Goal: Information Seeking & Learning: Check status

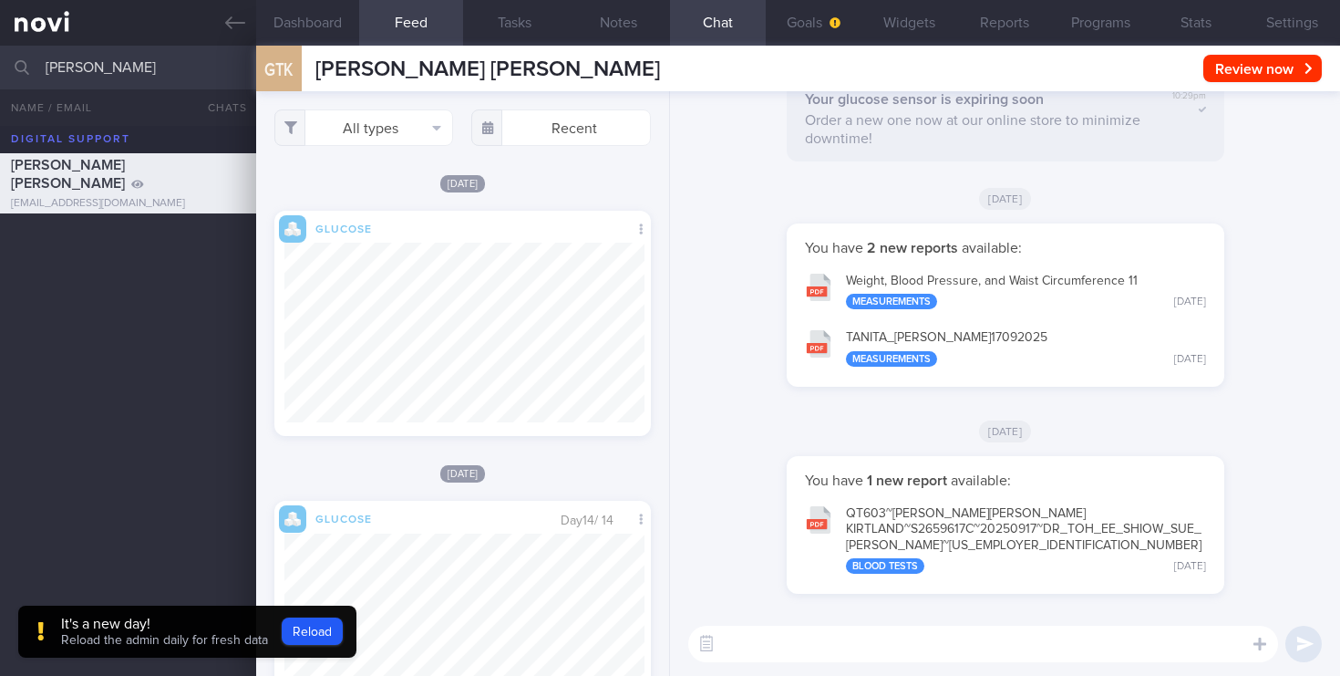
select select "8"
click at [295, 625] on button "Reload" at bounding box center [312, 630] width 61 height 27
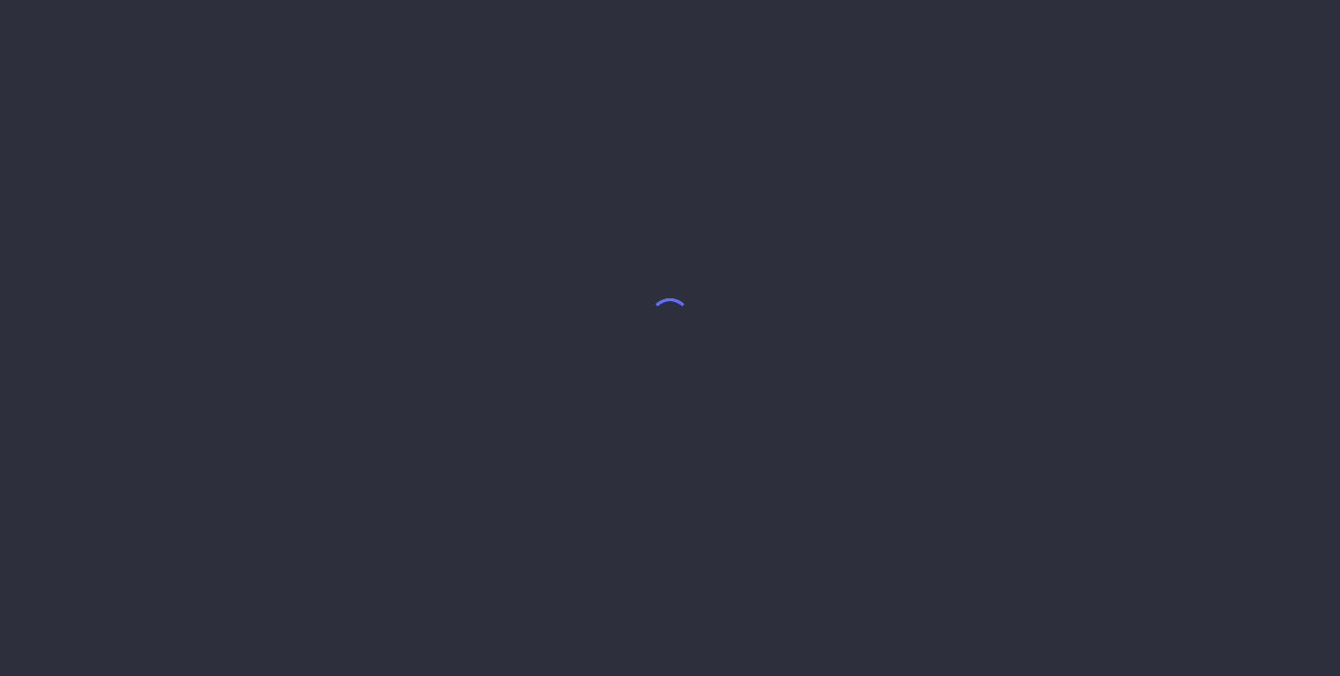
select select "8"
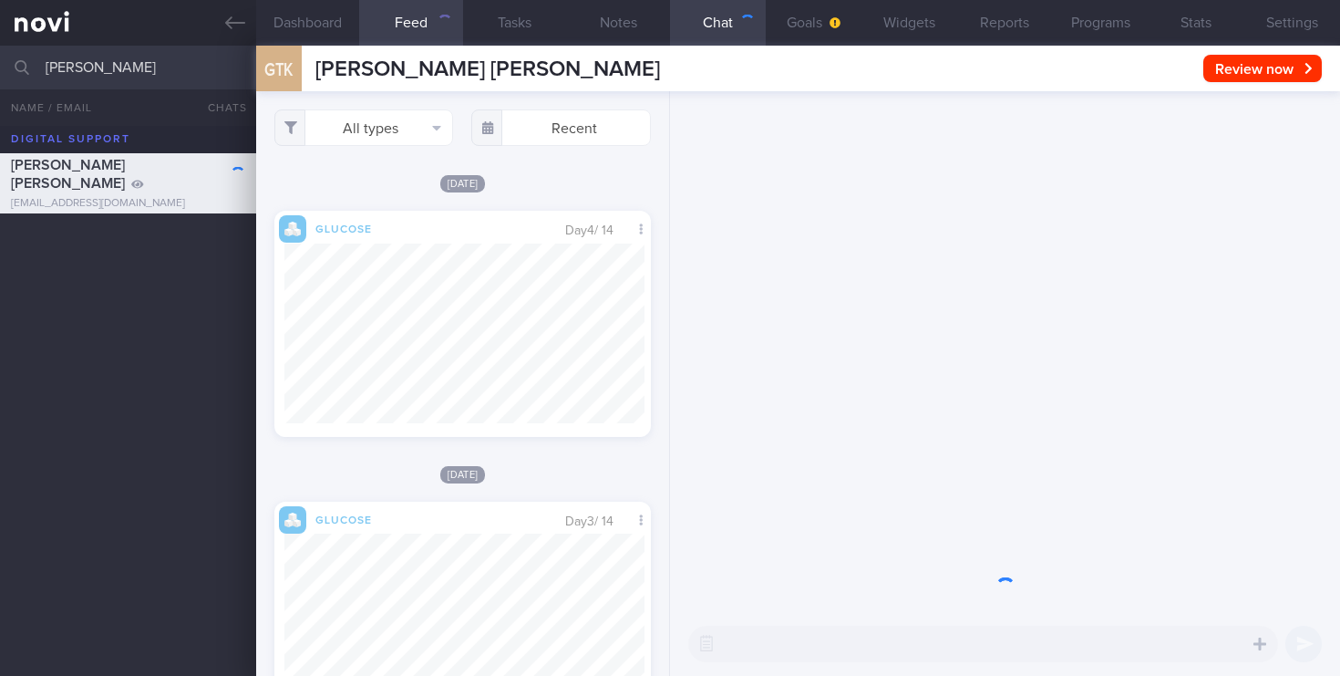
drag, startPoint x: 119, startPoint y: 65, endPoint x: 0, endPoint y: 66, distance: 118.5
click at [0, 66] on input "[PERSON_NAME]" at bounding box center [670, 68] width 1340 height 44
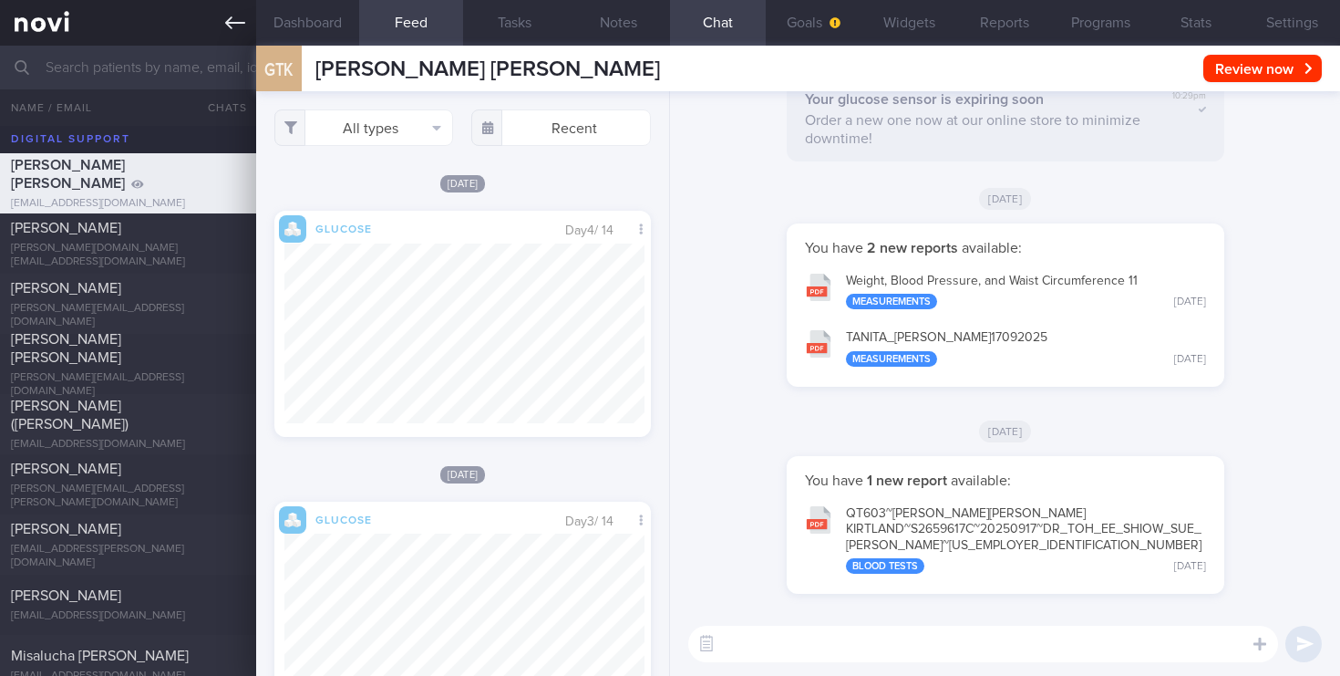
click at [52, 33] on link at bounding box center [128, 23] width 256 height 46
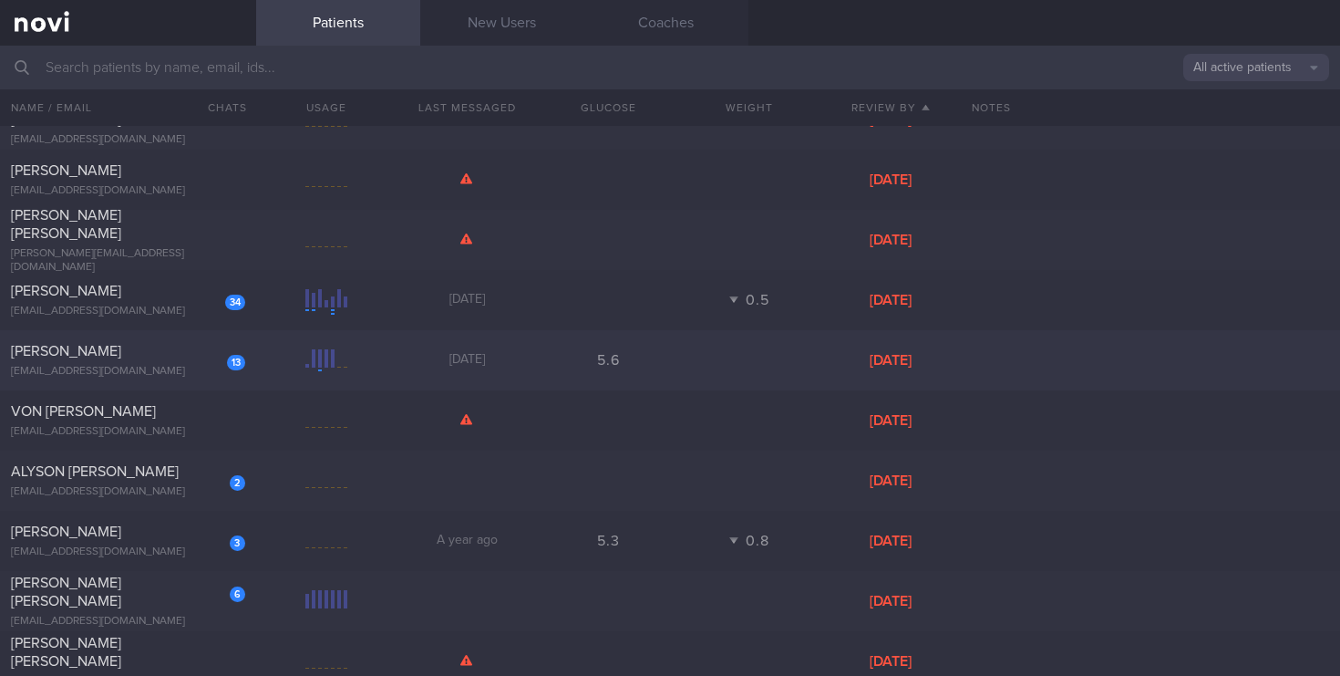
scroll to position [2557, 0]
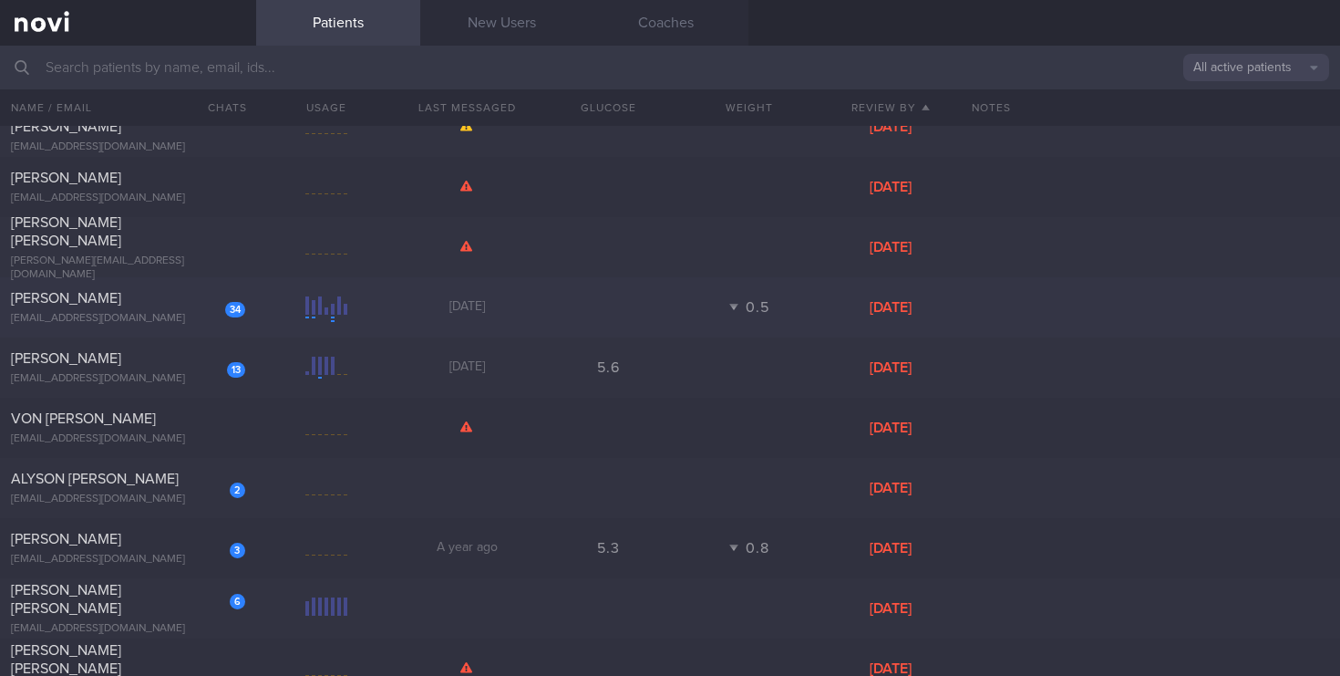
click at [183, 319] on div "[EMAIL_ADDRESS][DOMAIN_NAME]" at bounding box center [128, 319] width 234 height 14
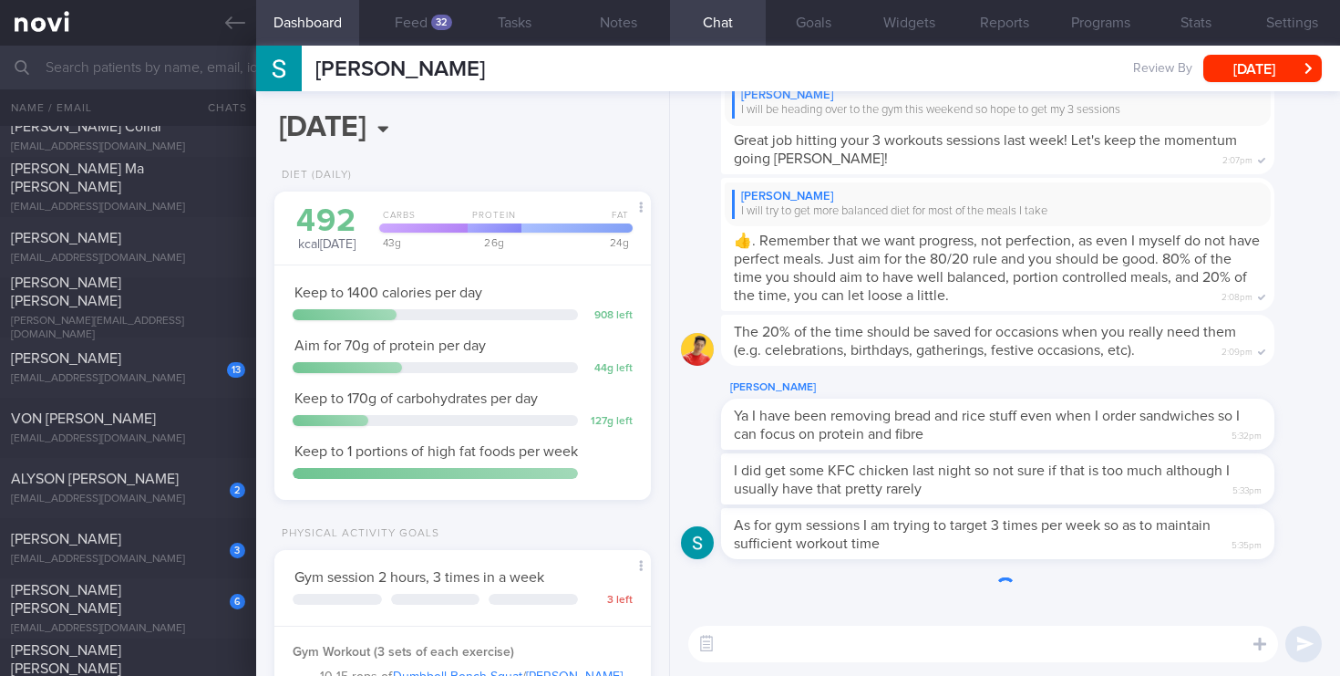
scroll to position [911668, 911521]
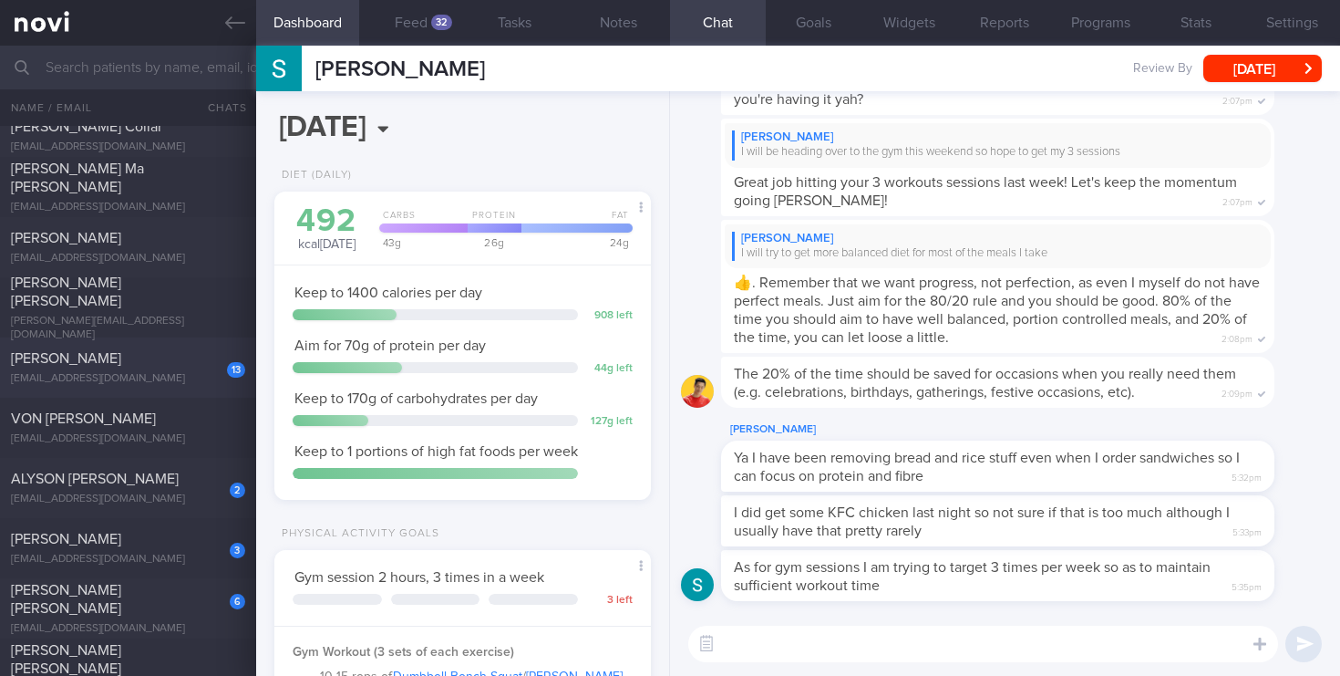
click at [164, 366] on div "[PERSON_NAME]" at bounding box center [126, 358] width 230 height 18
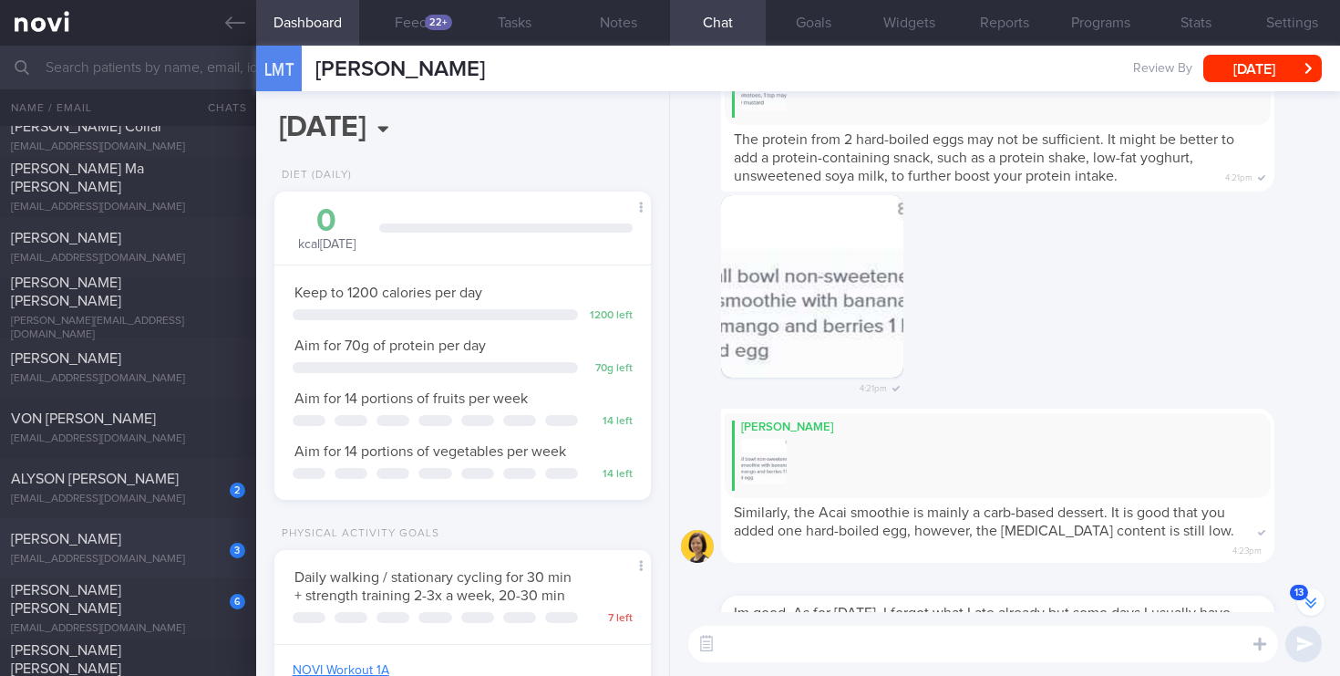
click at [155, 564] on div "[EMAIL_ADDRESS][DOMAIN_NAME]" at bounding box center [128, 560] width 234 height 14
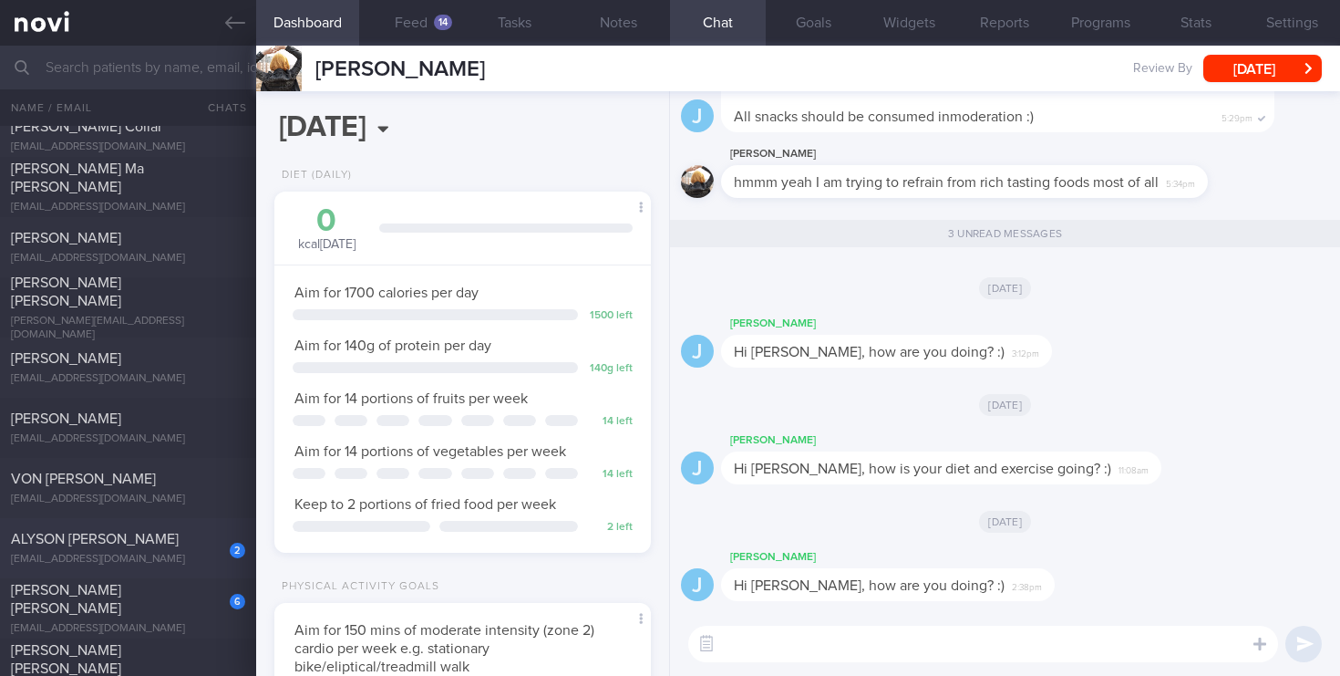
click at [103, 546] on div "ALYSON ADRIANNE ROZELLS" at bounding box center [126, 539] width 230 height 18
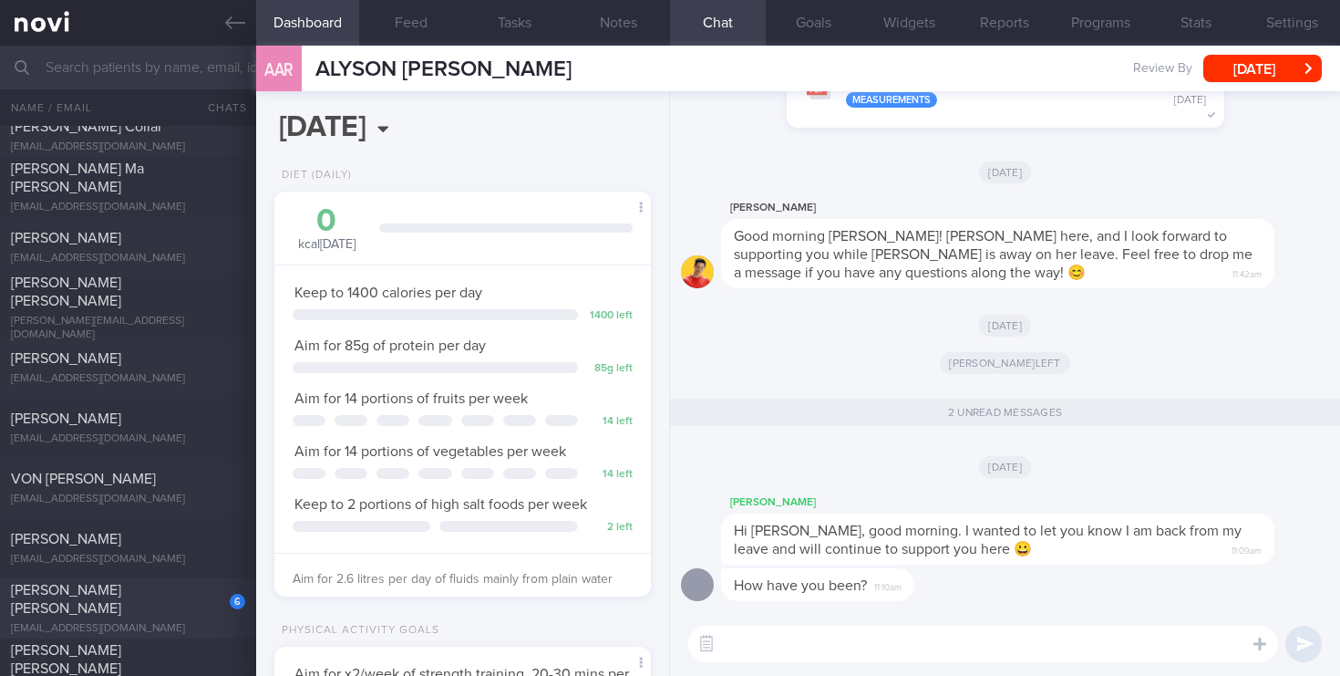
click at [184, 605] on div "LOUIS LYE HAN HSIANG" at bounding box center [126, 599] width 230 height 36
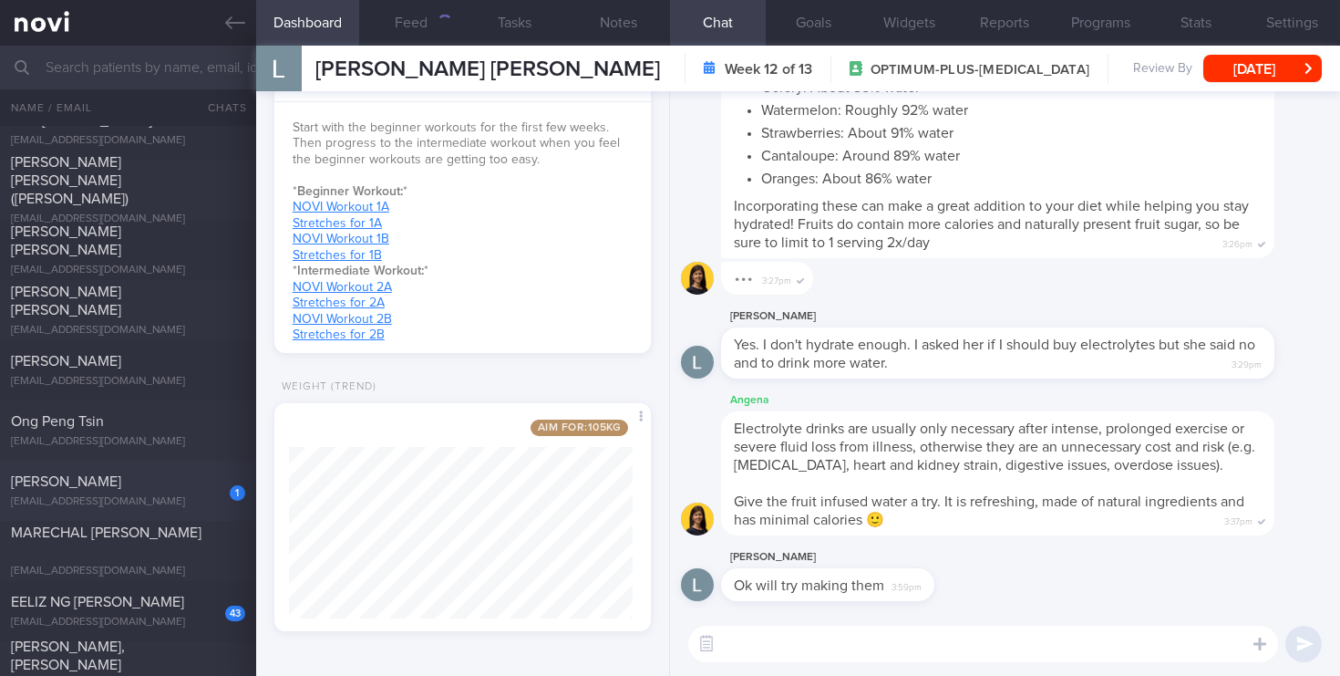
click at [218, 474] on div "1" at bounding box center [225, 486] width 40 height 28
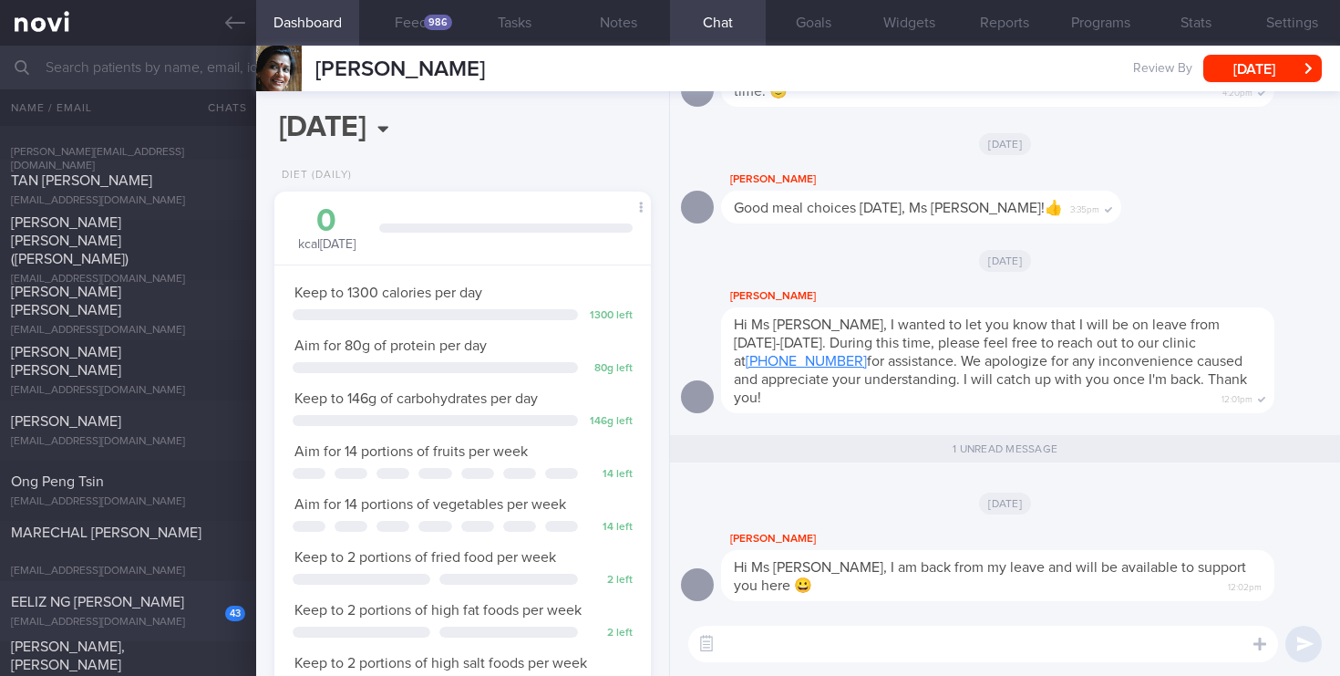
click at [194, 621] on div "eelizng@wdsdesign.sg" at bounding box center [128, 623] width 234 height 14
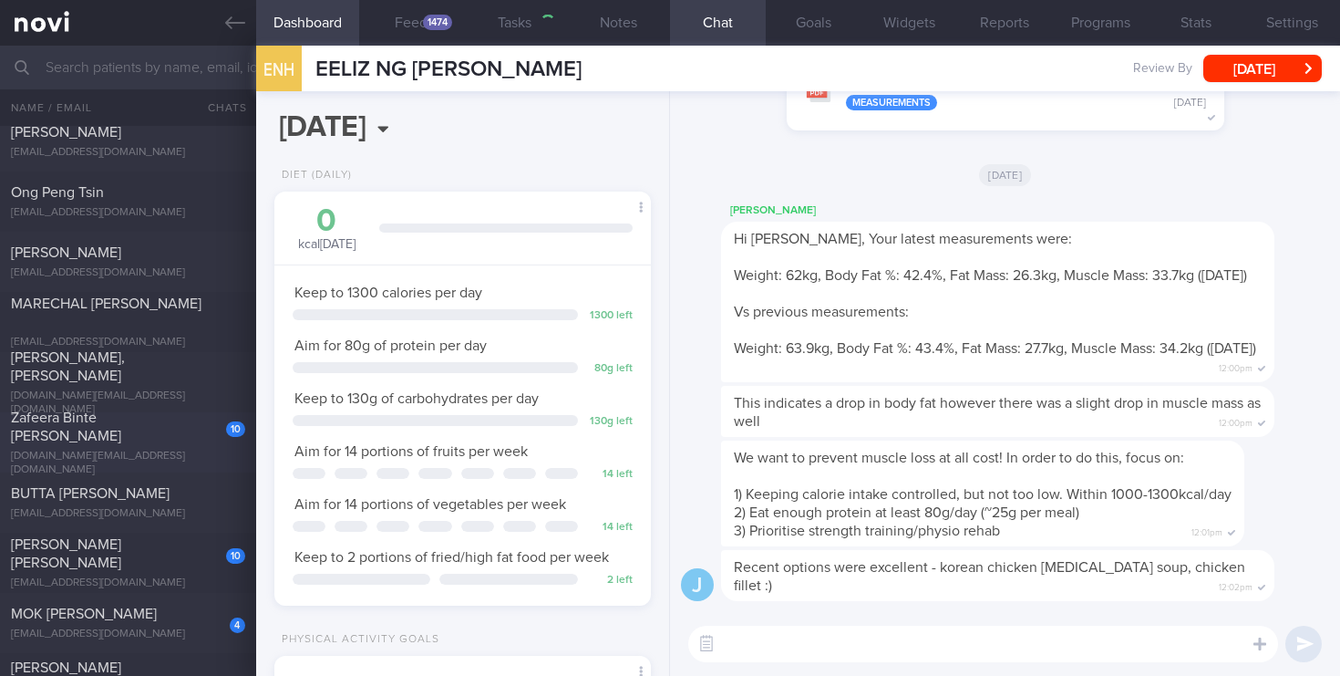
click at [179, 437] on div "Zafeera Binte Ghulam Haider" at bounding box center [126, 427] width 230 height 36
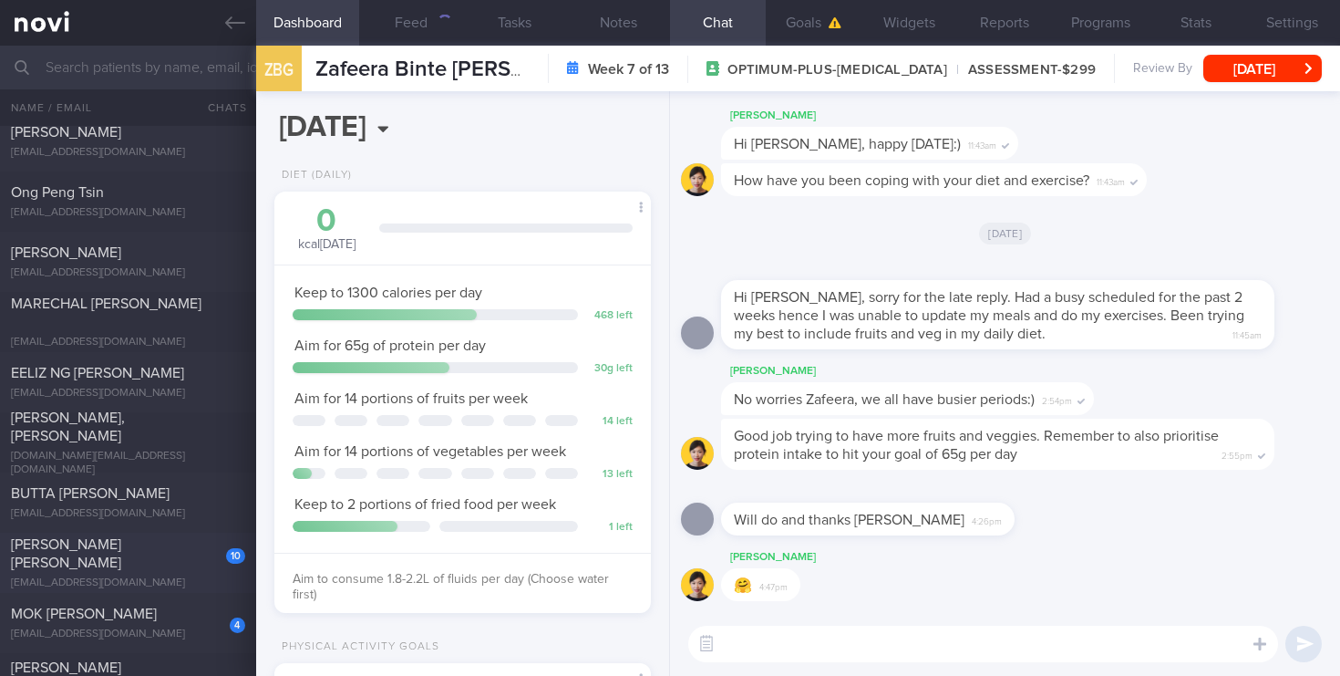
click at [188, 581] on div "mohdaman@hotmail.com" at bounding box center [128, 583] width 234 height 14
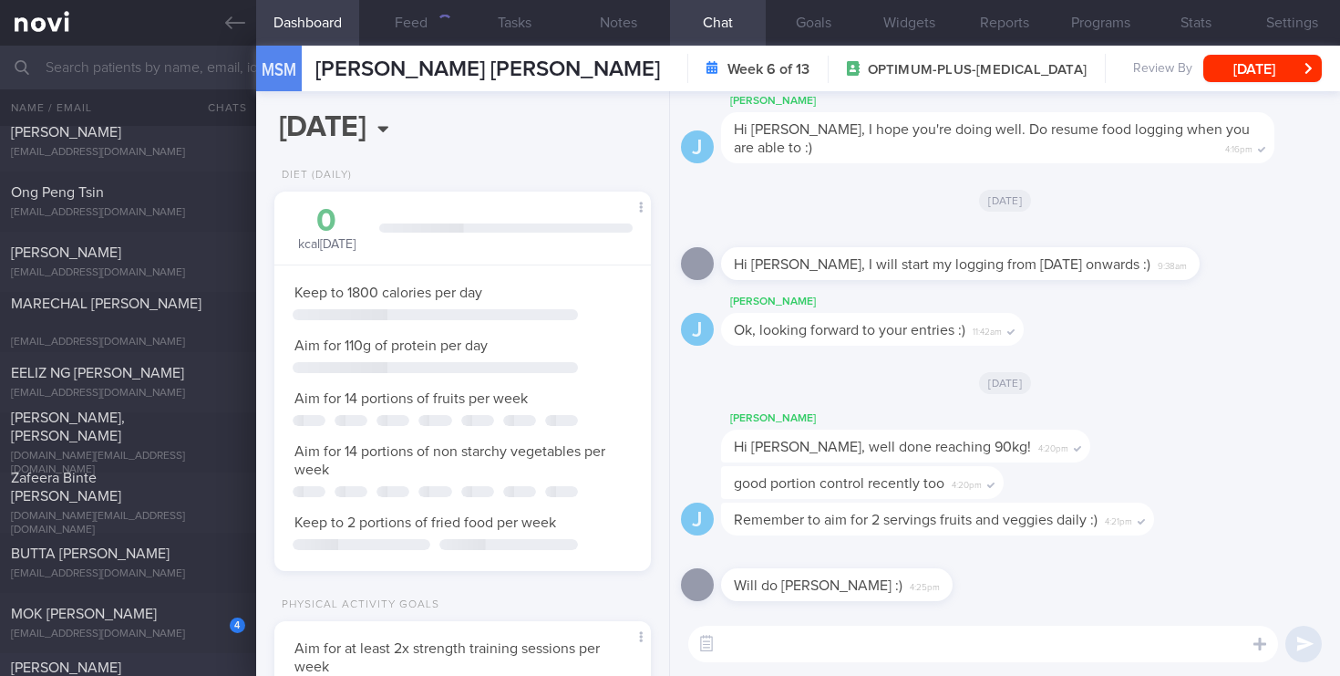
click at [177, 661] on div "Khaitova Diana diana.khaitova@gmail.com A year ago 4.8 0.4 Sun, 24 Aug" at bounding box center [670, 683] width 1340 height 60
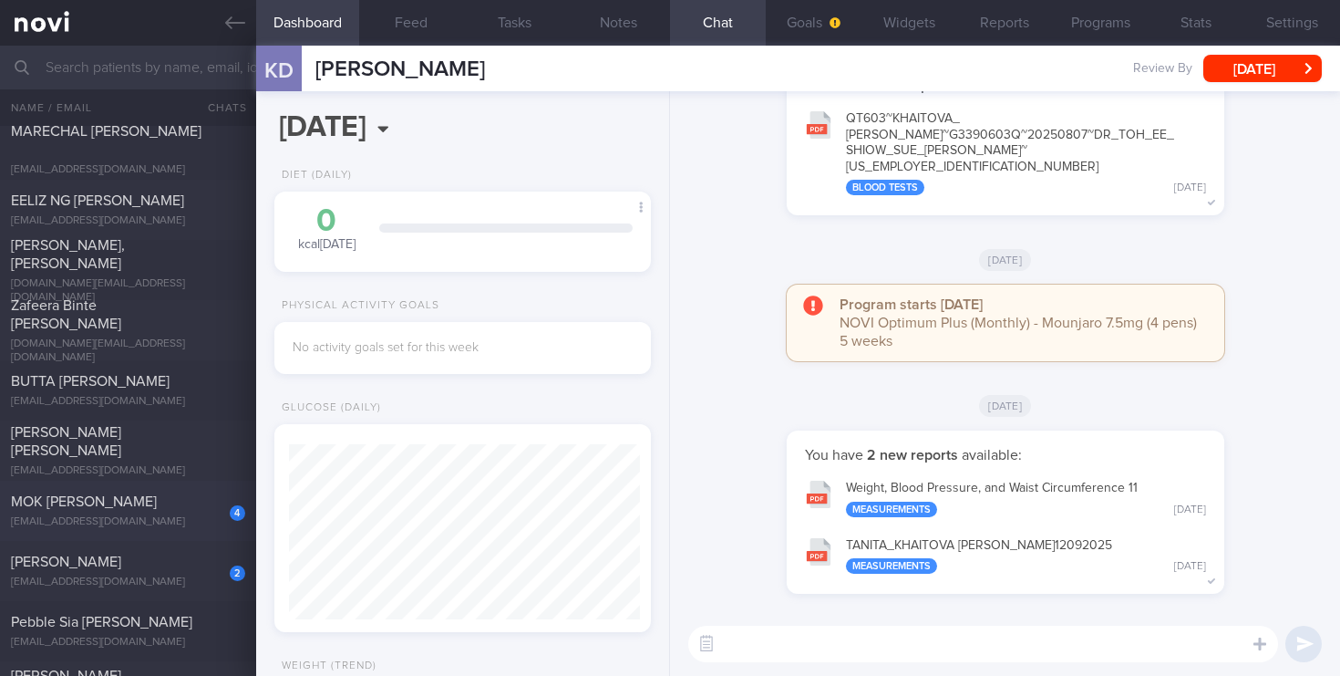
click at [164, 513] on div "4 MOK YEE HUI mokyeehui@gmail.com" at bounding box center [128, 510] width 256 height 36
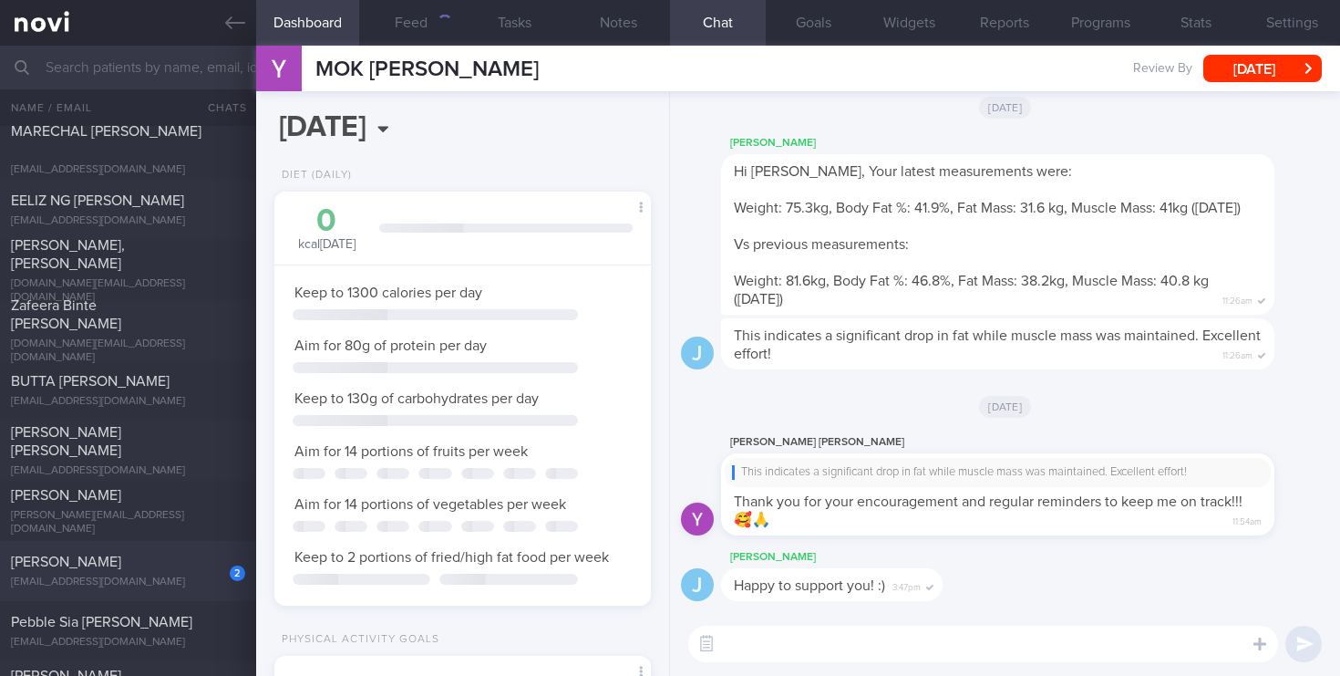
click at [174, 575] on div "stepheniekjy@gmail.com" at bounding box center [128, 582] width 234 height 14
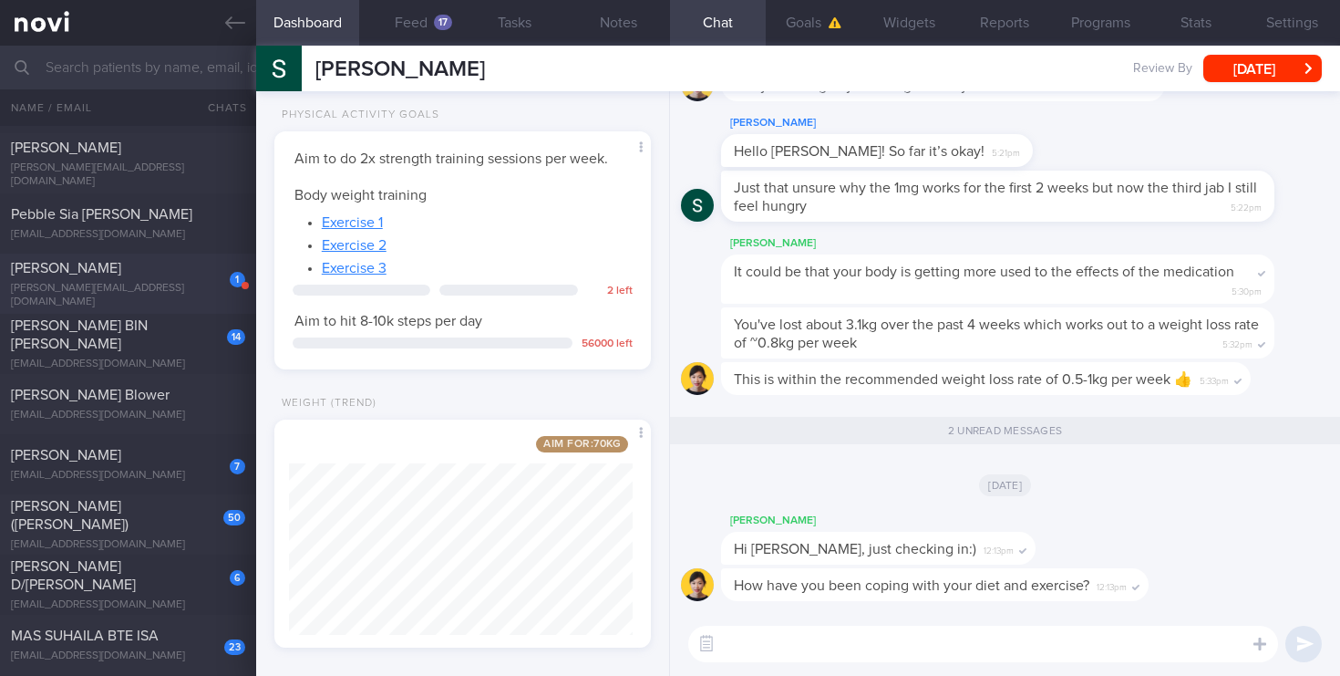
click at [222, 281] on div "1" at bounding box center [225, 273] width 40 height 28
select select "8"
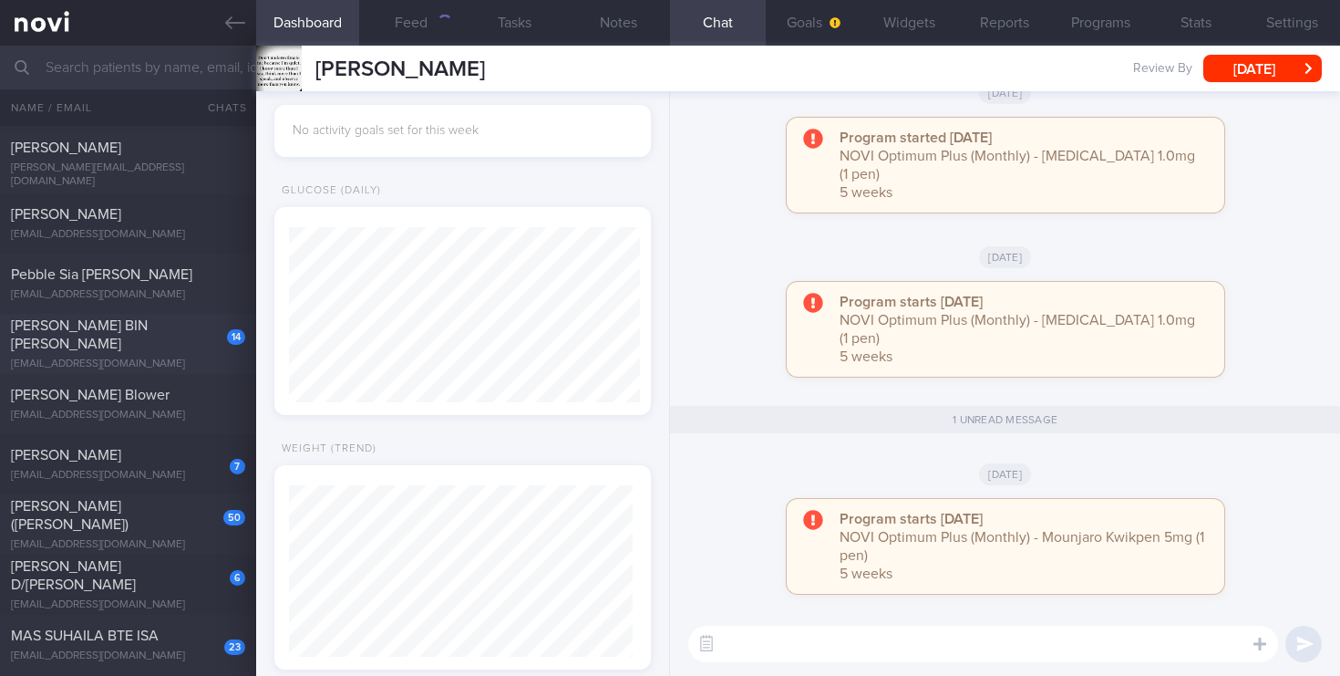
click at [192, 357] on div "farhanhanis130@gmail.com" at bounding box center [128, 364] width 234 height 14
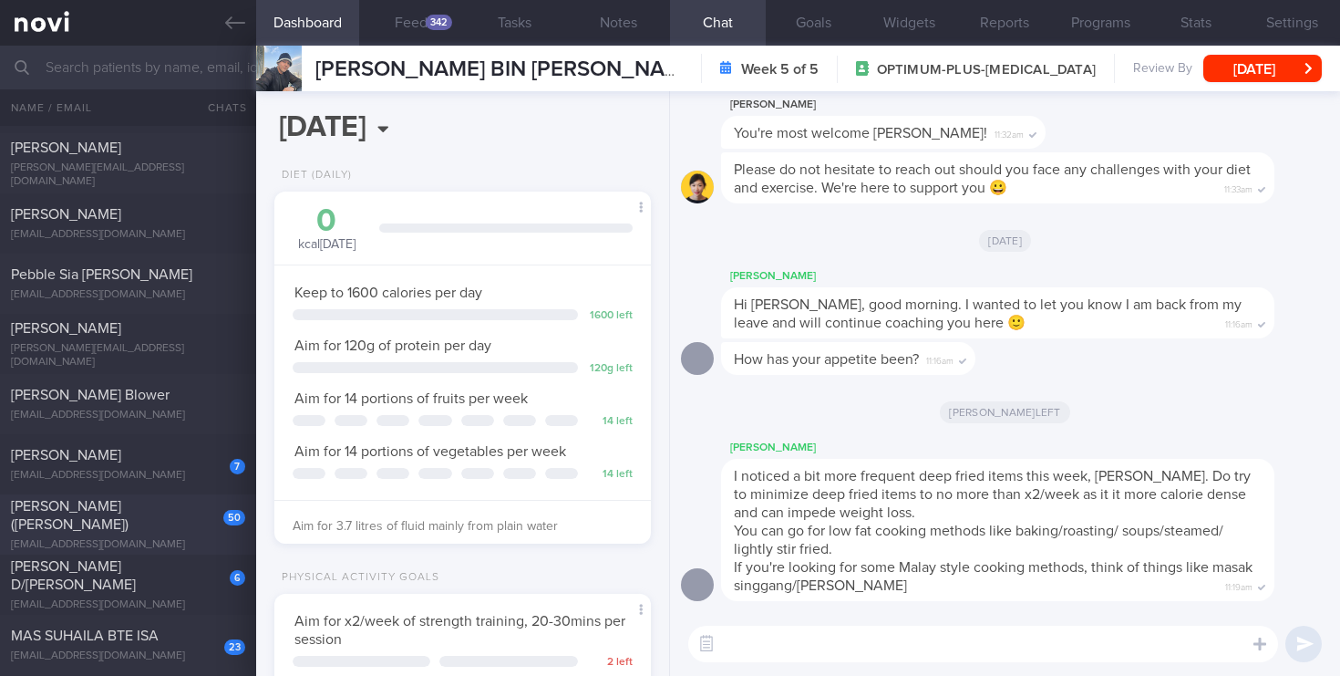
click at [211, 538] on div "teopeiru@gmail.com" at bounding box center [128, 545] width 234 height 14
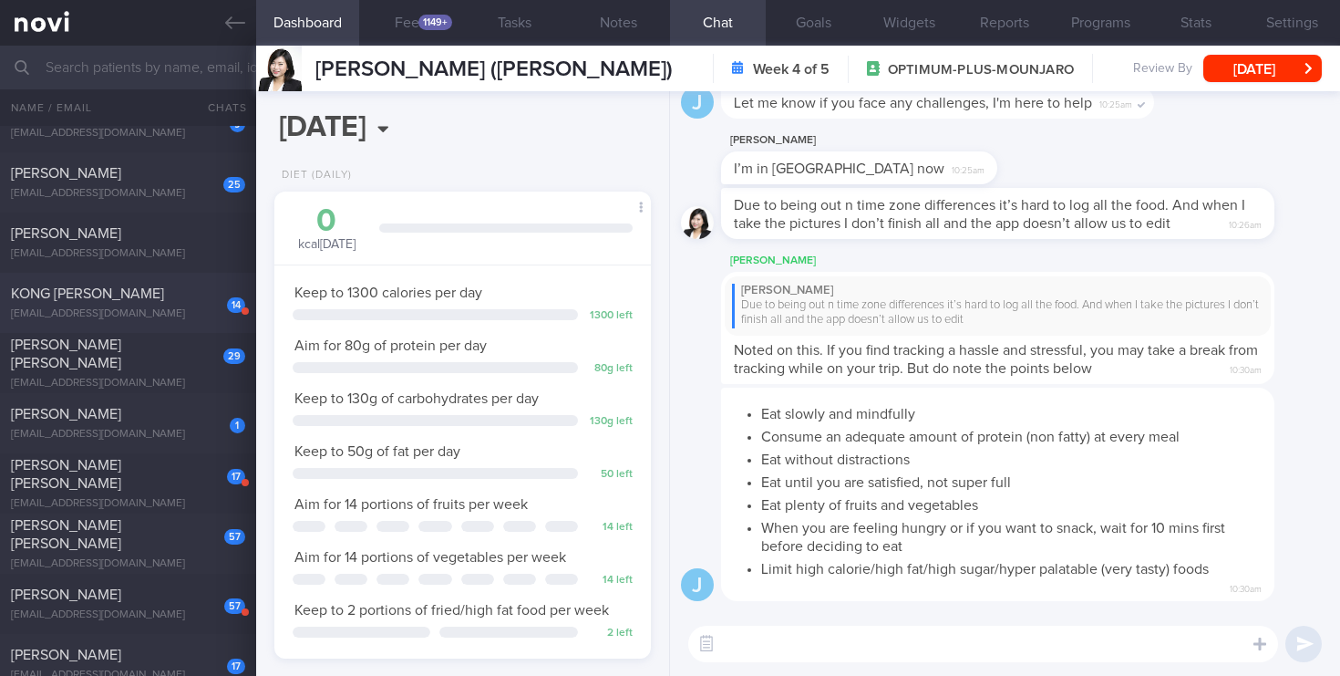
click at [225, 291] on div "14" at bounding box center [223, 299] width 43 height 28
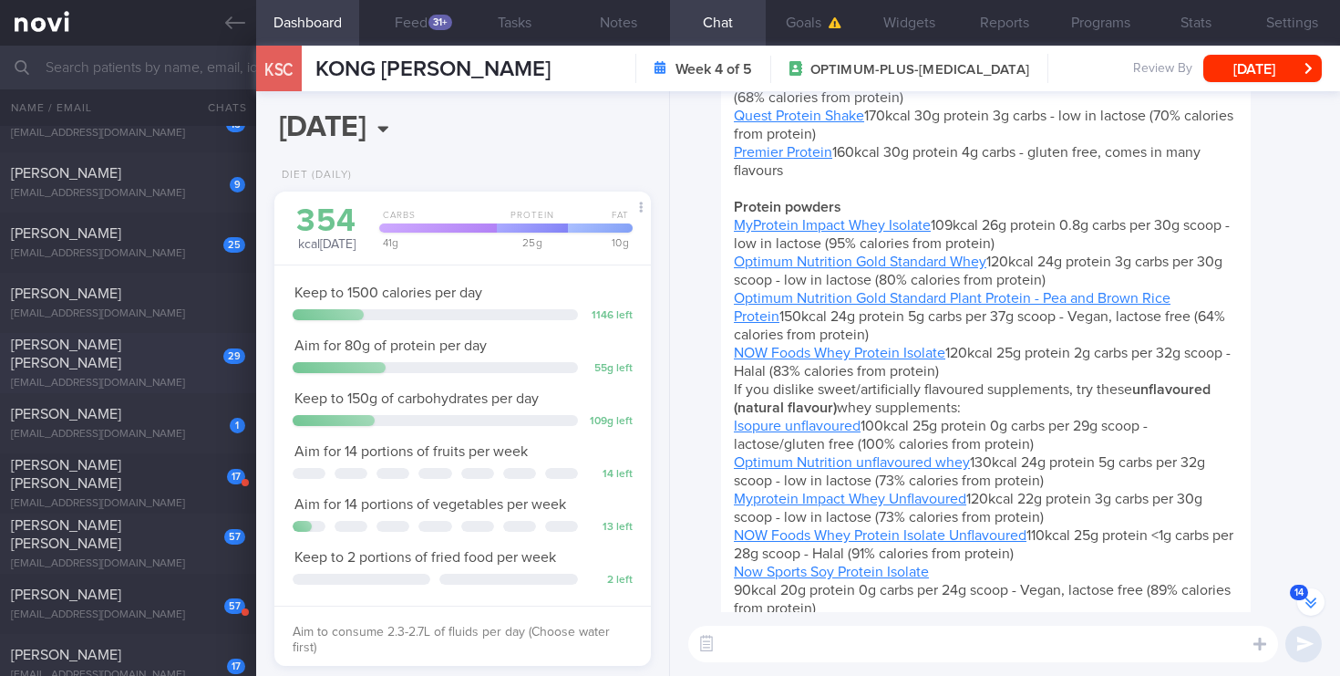
click at [189, 377] on div "zarina.yamaguchi@gmail.com" at bounding box center [128, 384] width 234 height 14
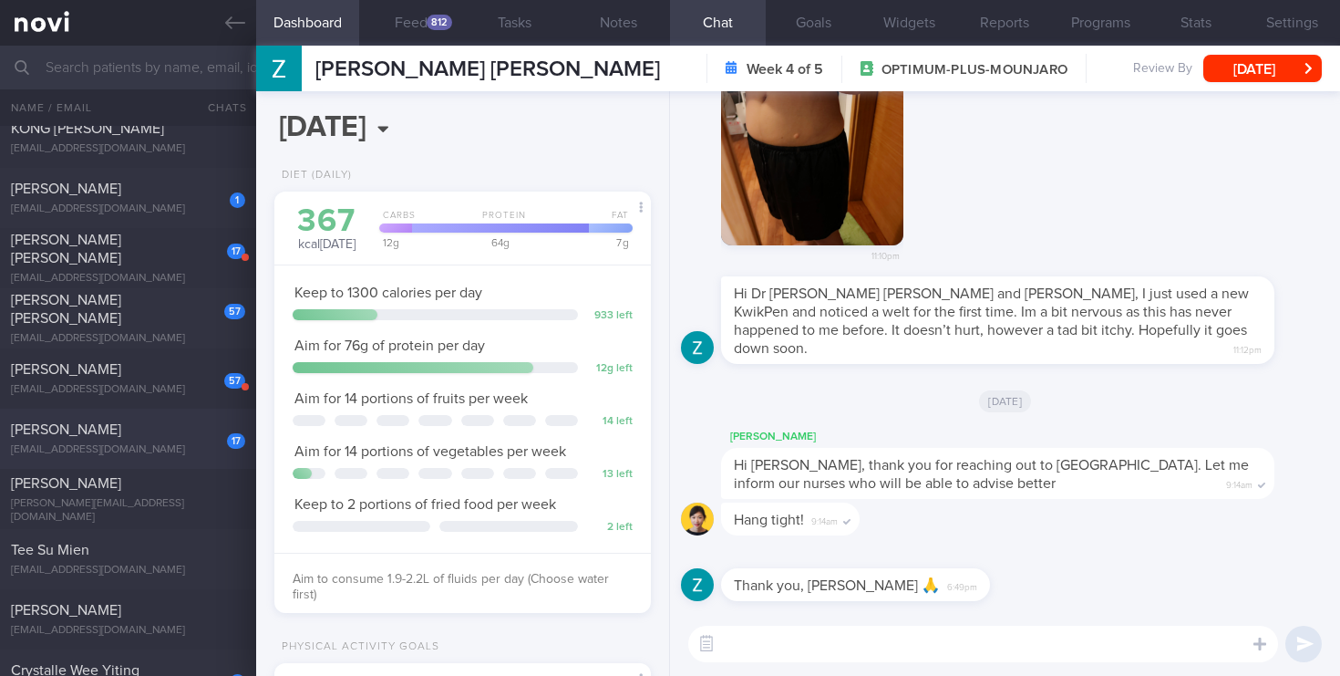
click at [132, 431] on div "JACQUELINE ONG SOO MAY" at bounding box center [126, 429] width 230 height 18
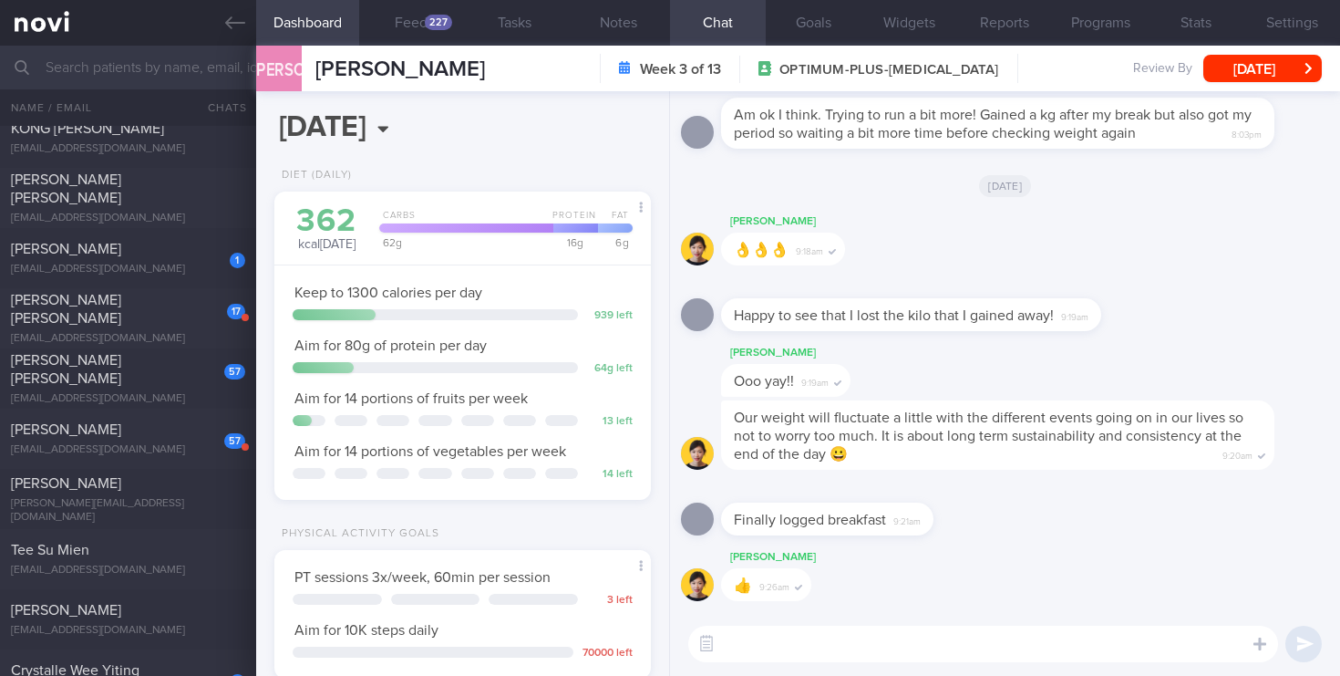
drag, startPoint x: 172, startPoint y: 413, endPoint x: 742, endPoint y: 142, distance: 631.0
click at [172, 413] on div "57 DARREN LIM ZI JIE darrenlimzijie@hotmail.com Wed, 10 Sep" at bounding box center [670, 439] width 1340 height 60
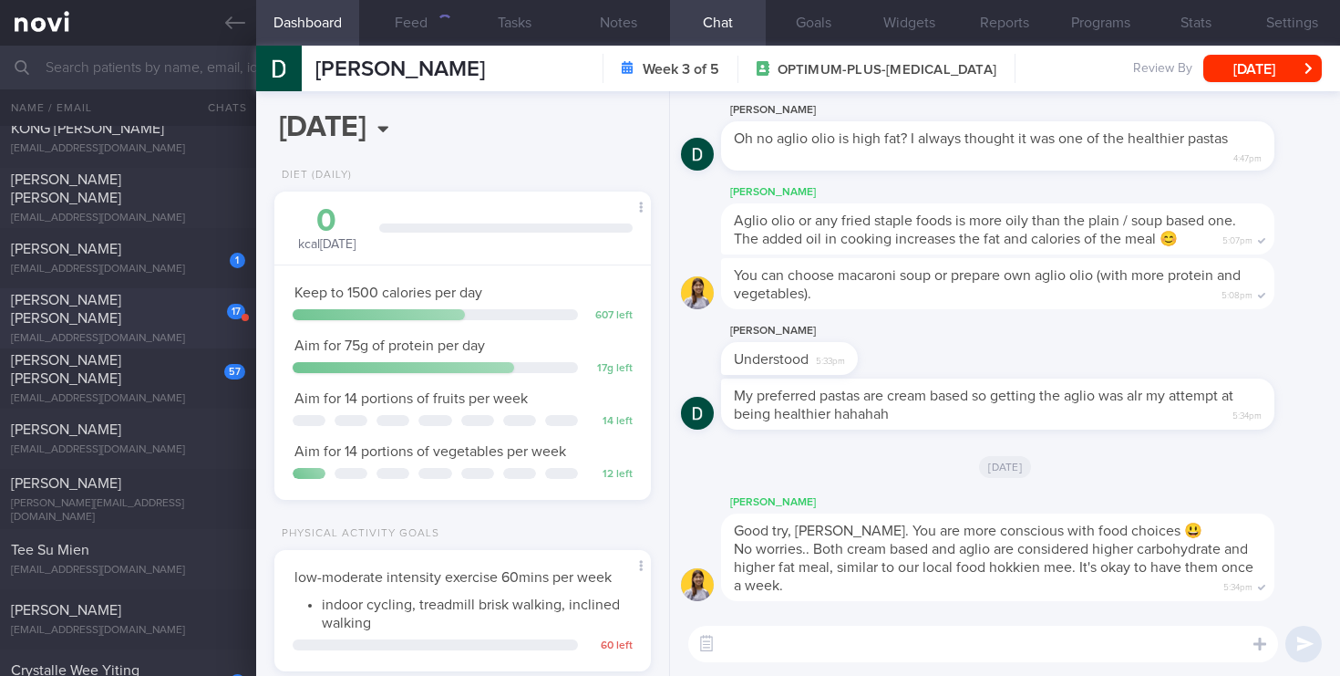
click at [199, 310] on div "ANAND SINGH CHANDEL" at bounding box center [126, 309] width 230 height 36
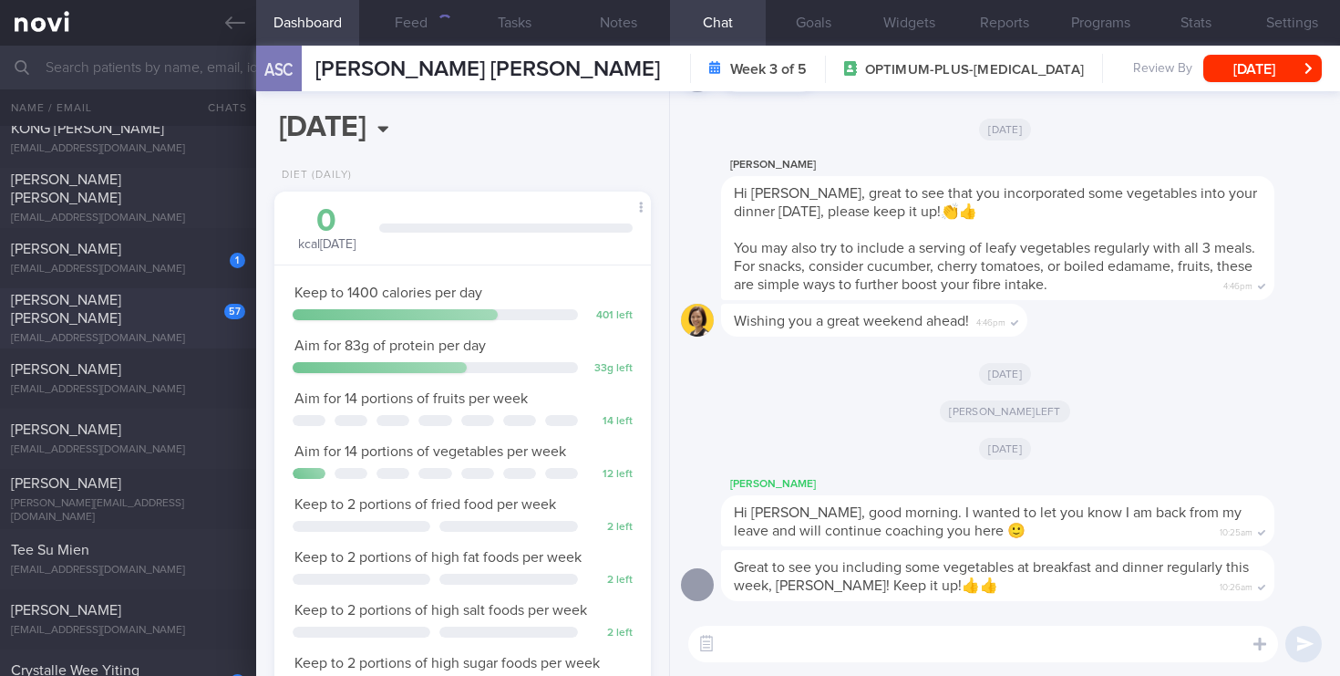
click at [194, 291] on div "57 Lee Malcolm Anstiss fktvxvqzh5@privaterelay.appleid.com Tue, 9 Sep" at bounding box center [670, 318] width 1340 height 60
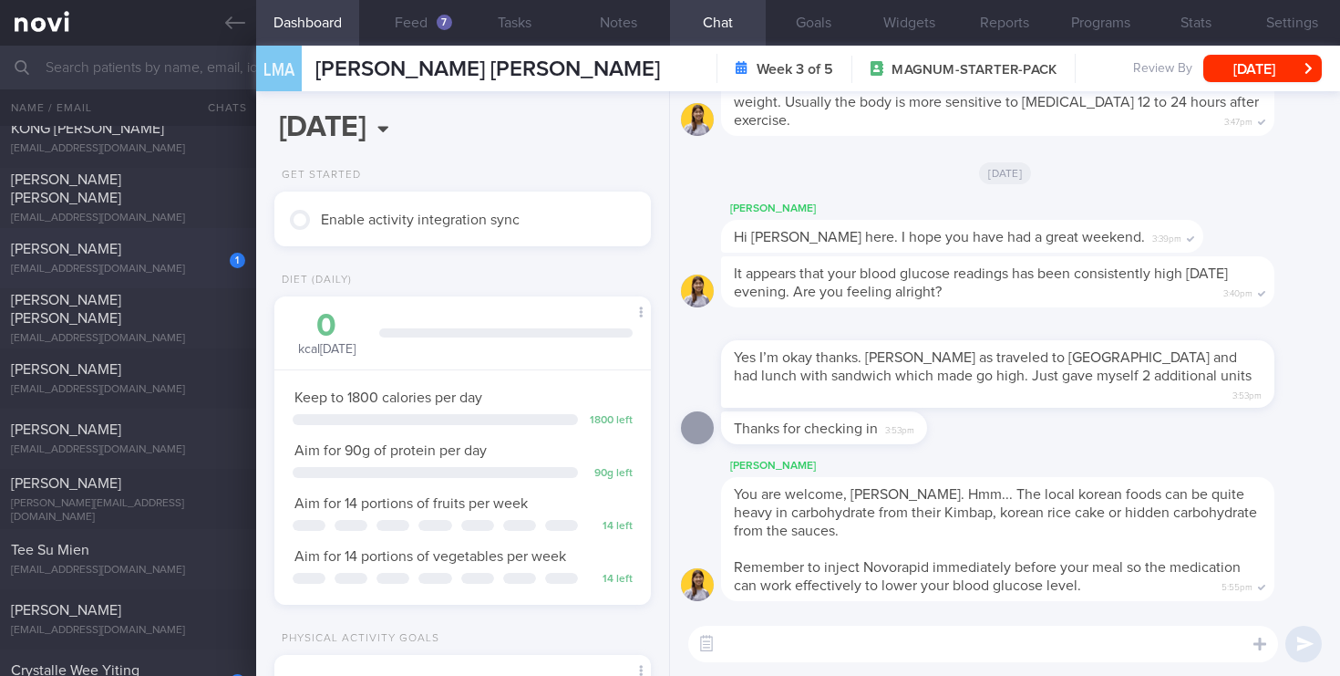
click at [144, 261] on div "1 Hafizah Binte Mahmud rians.mummy@gmail.com" at bounding box center [128, 258] width 256 height 36
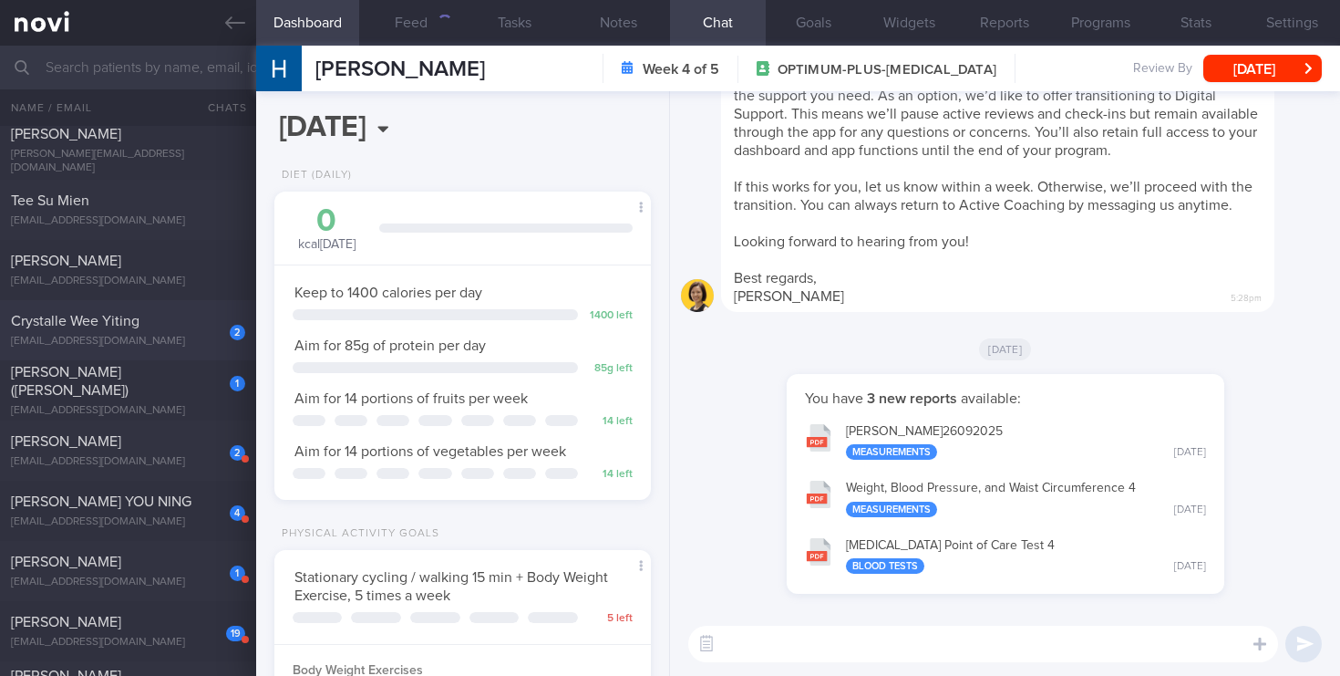
click at [190, 326] on div "Crystalle Wee Yiting" at bounding box center [126, 321] width 230 height 18
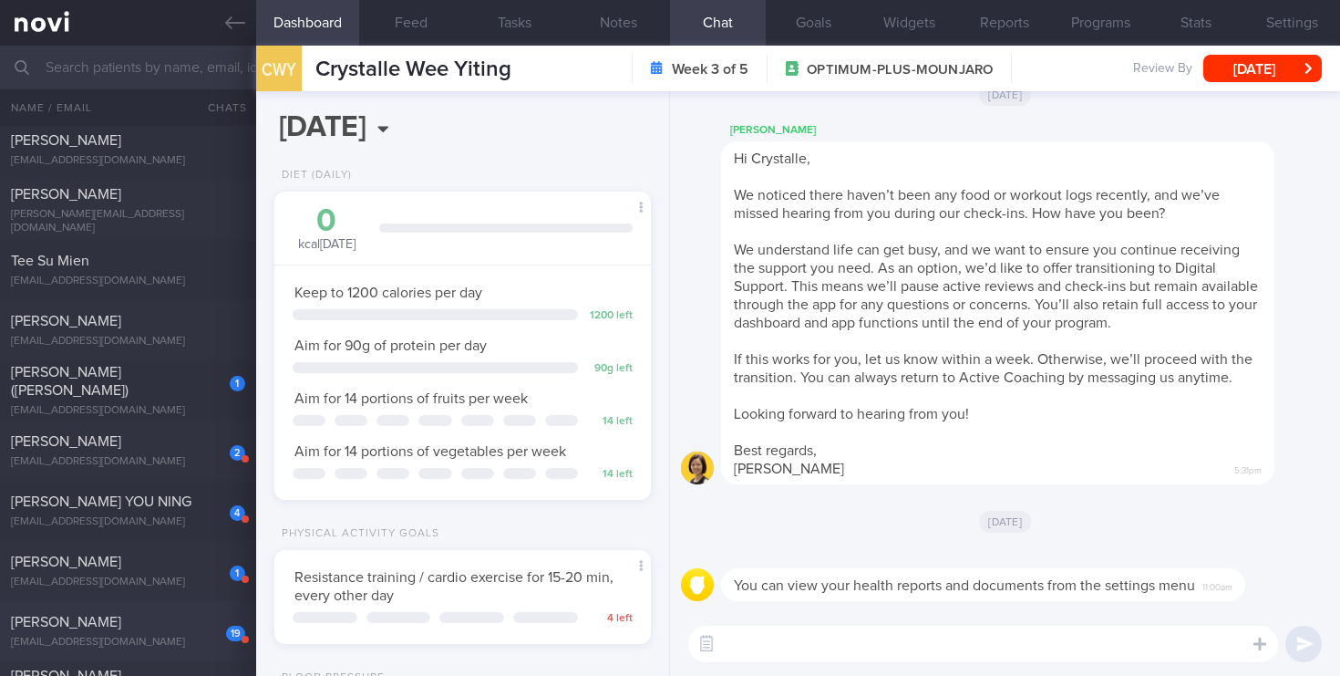
click at [202, 608] on div "19 VARUN SINGH CHANDEL vschandel.2023@mba.smu.edu.sg 5 months ago Fri, 19 Sep" at bounding box center [670, 631] width 1340 height 60
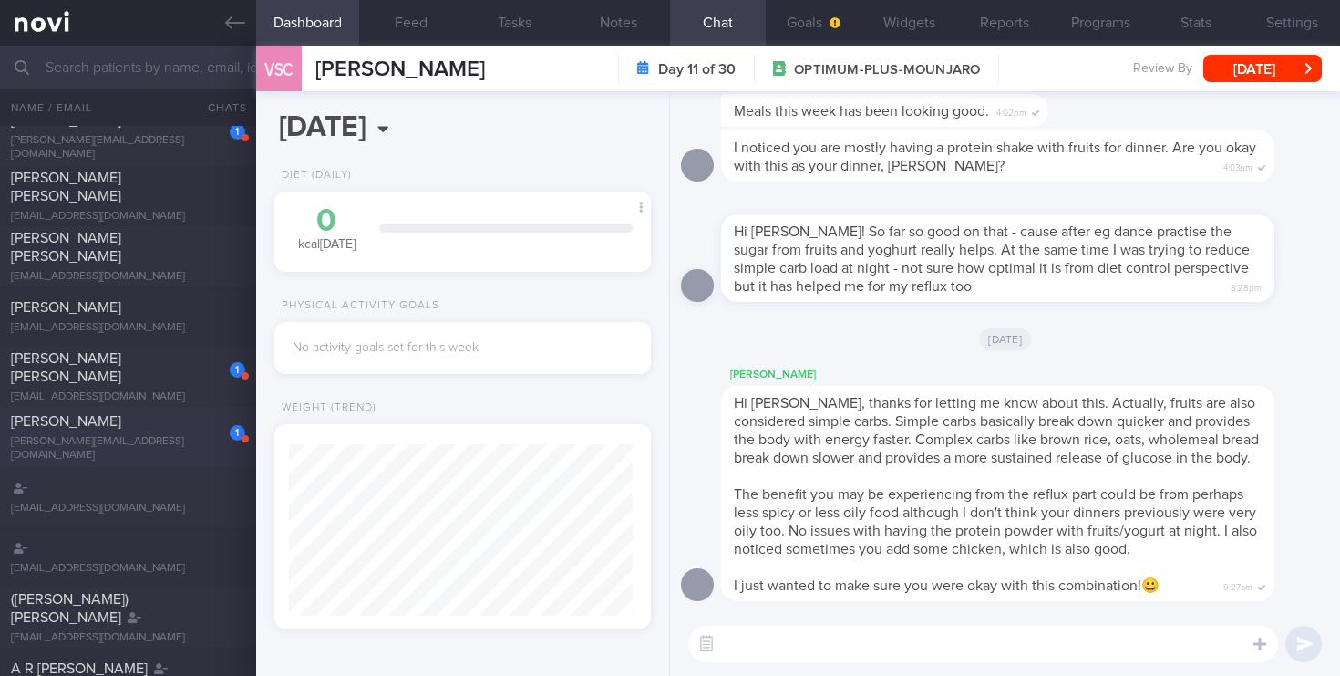
click at [180, 421] on div "Jake Chia" at bounding box center [126, 421] width 230 height 18
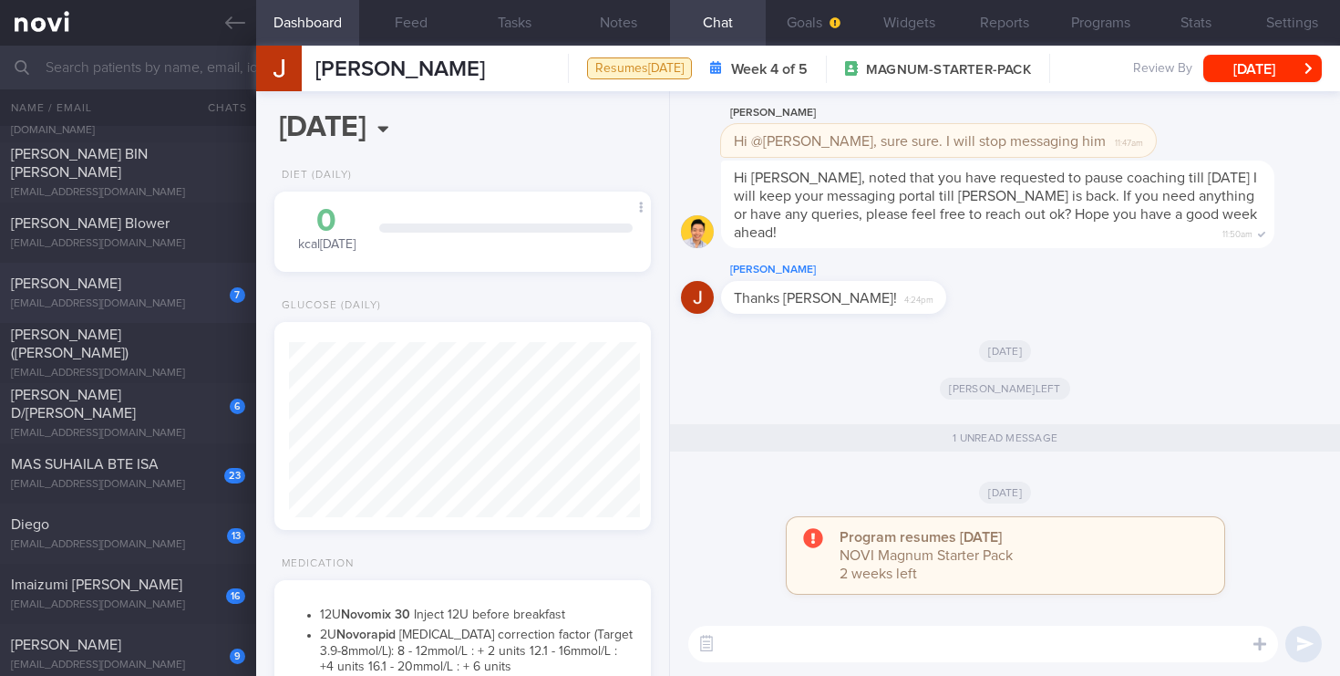
click at [226, 284] on div "7" at bounding box center [225, 288] width 40 height 28
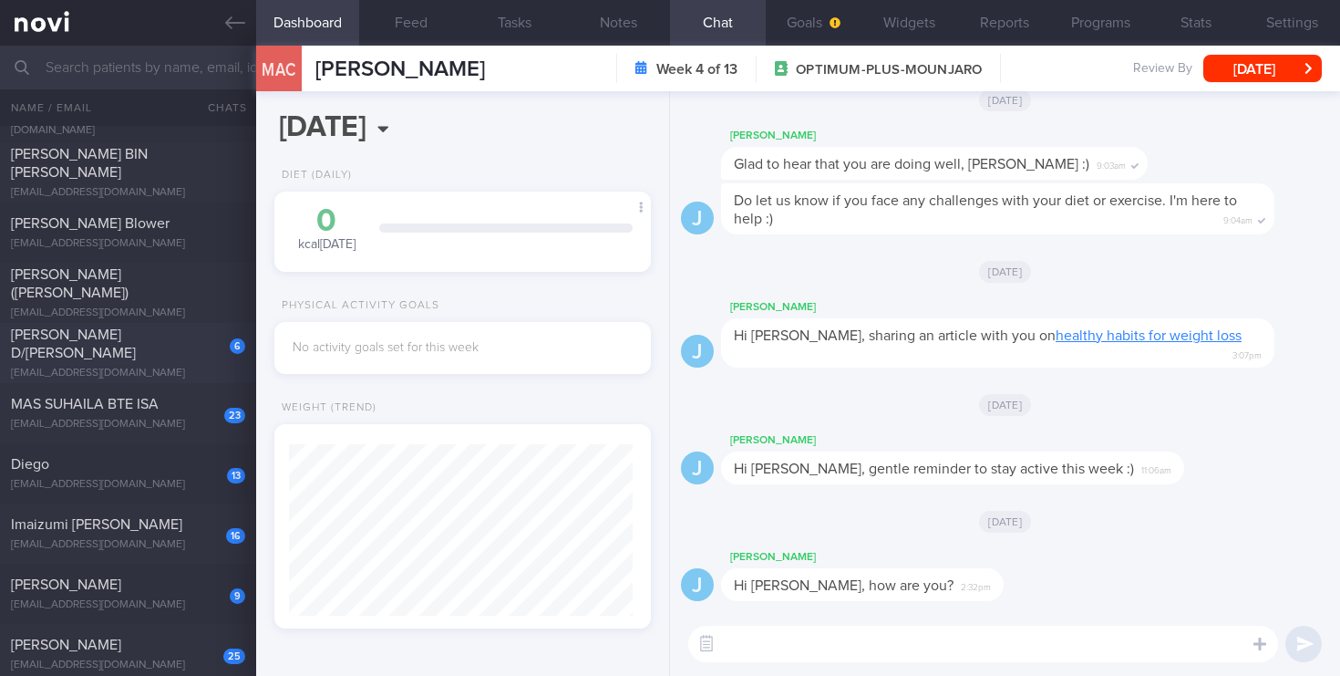
click at [171, 369] on div "jessier_13@hotmail.com" at bounding box center [128, 374] width 234 height 14
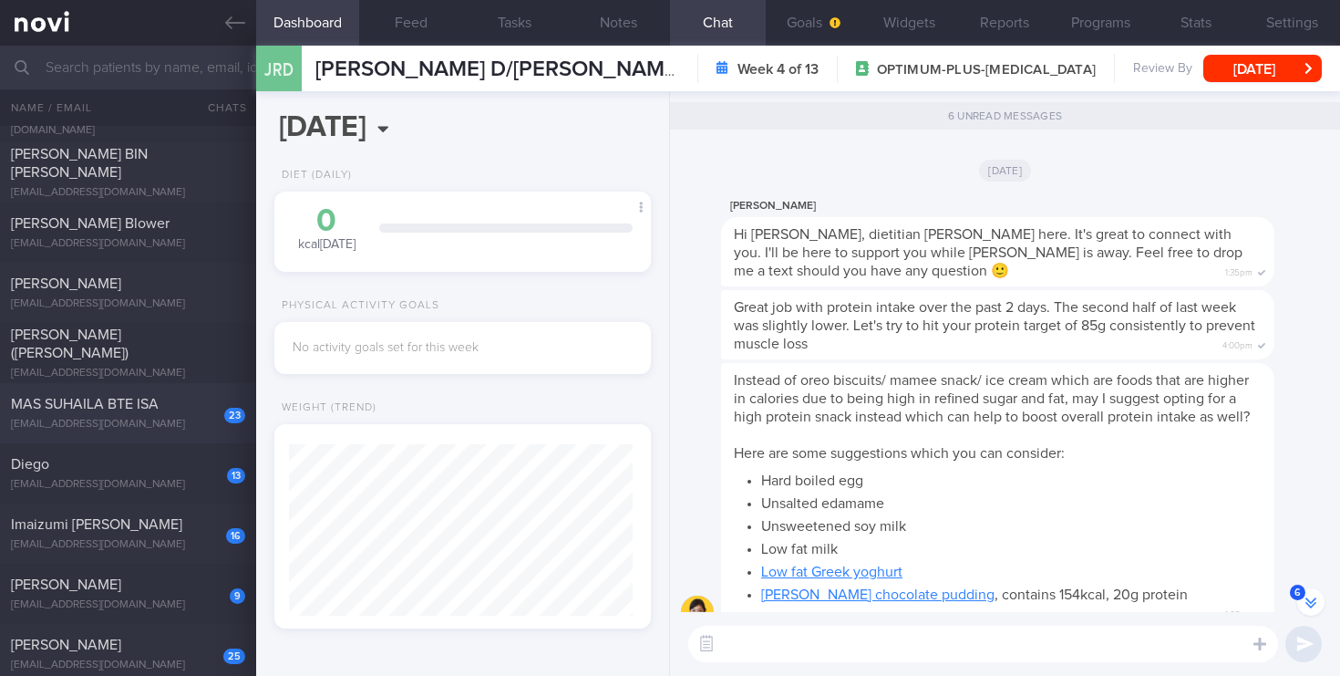
click at [177, 429] on div "massuhailaisa@gmail.com" at bounding box center [128, 425] width 234 height 14
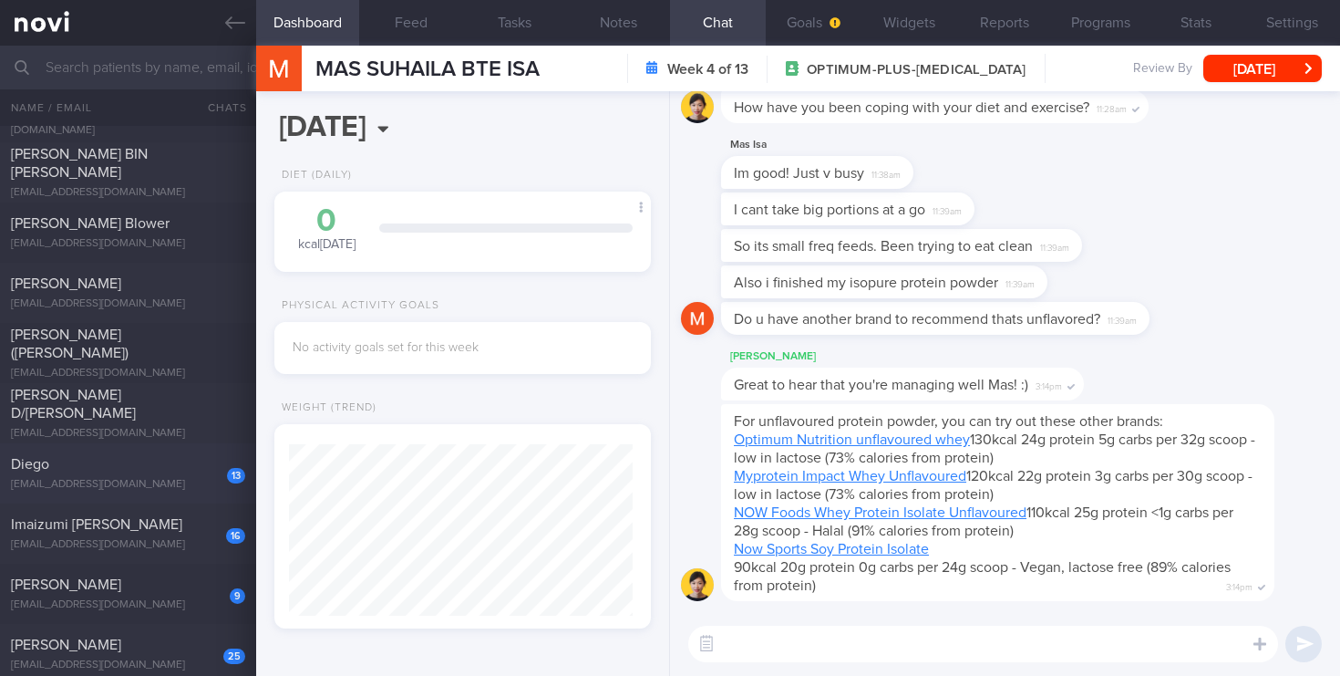
click at [139, 482] on div "diegopdias@gmail.com" at bounding box center [128, 485] width 234 height 14
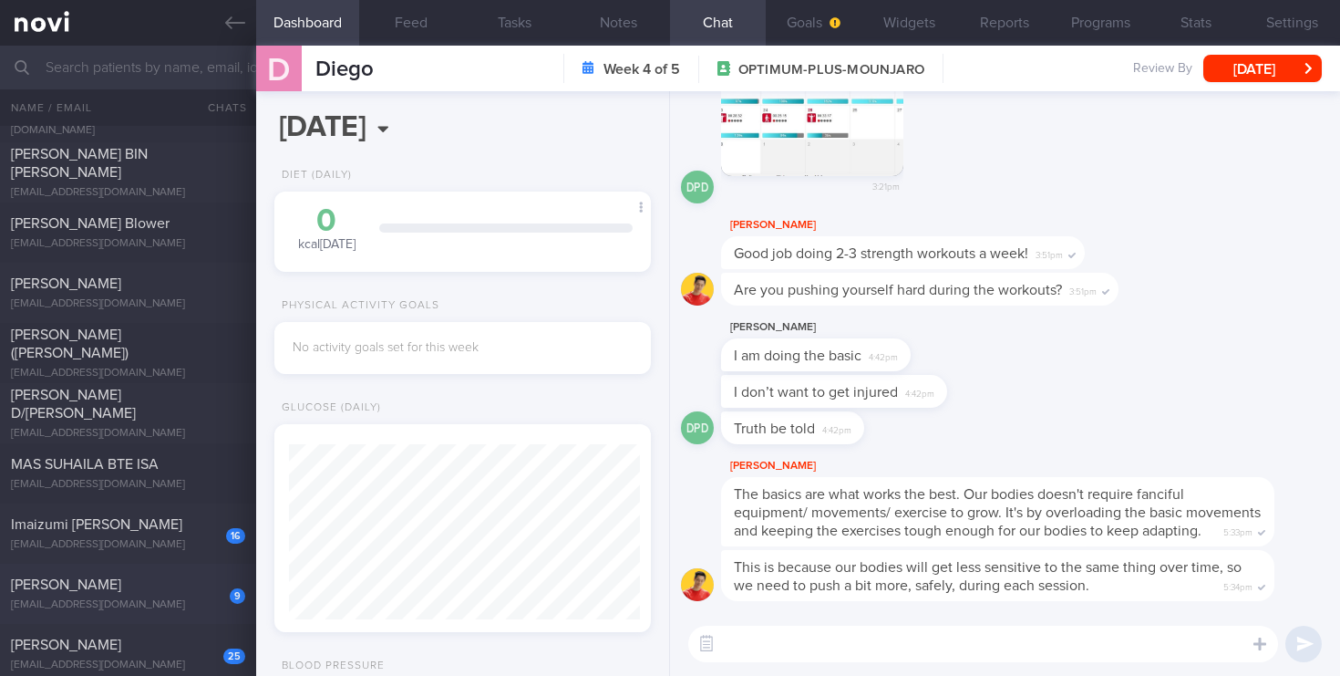
click at [171, 603] on div "jangruber467@gmail.com" at bounding box center [128, 605] width 234 height 14
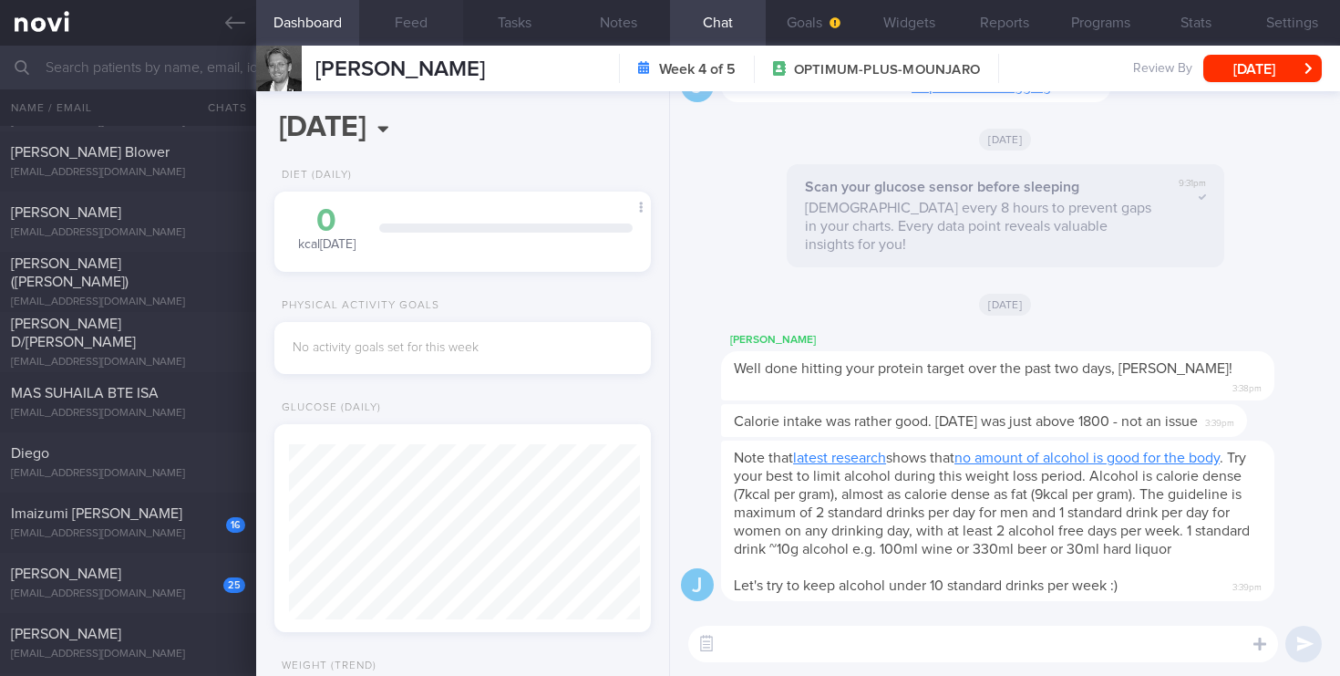
click at [411, 26] on button "Feed" at bounding box center [411, 23] width 104 height 46
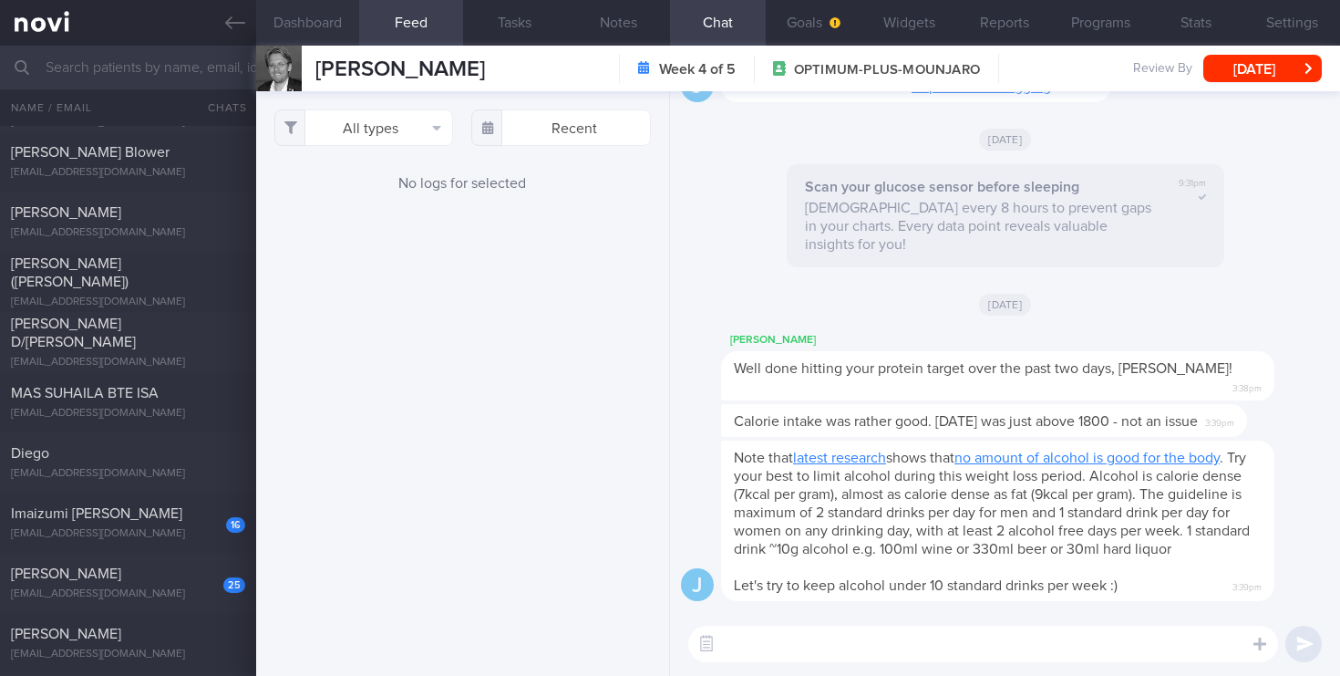
click at [312, 15] on button "Dashboard" at bounding box center [308, 23] width 104 height 46
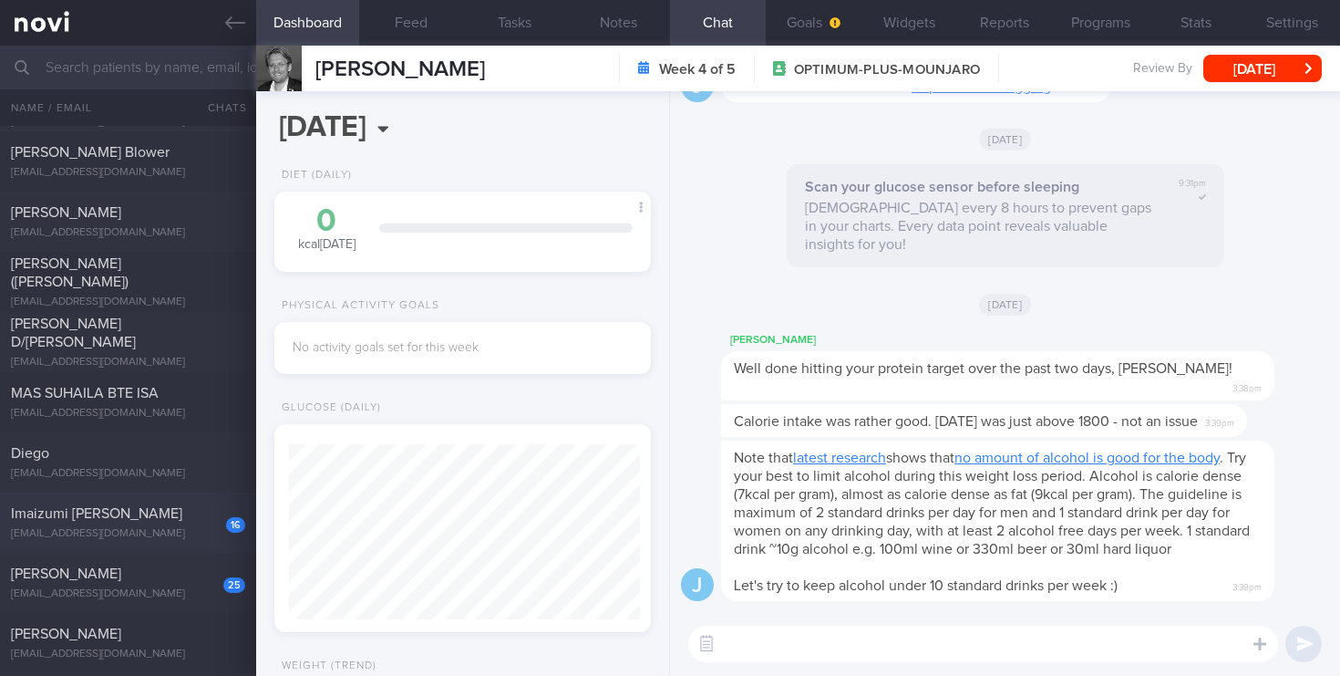
click at [168, 528] on div "mizafaina@gmail.com" at bounding box center [128, 534] width 234 height 14
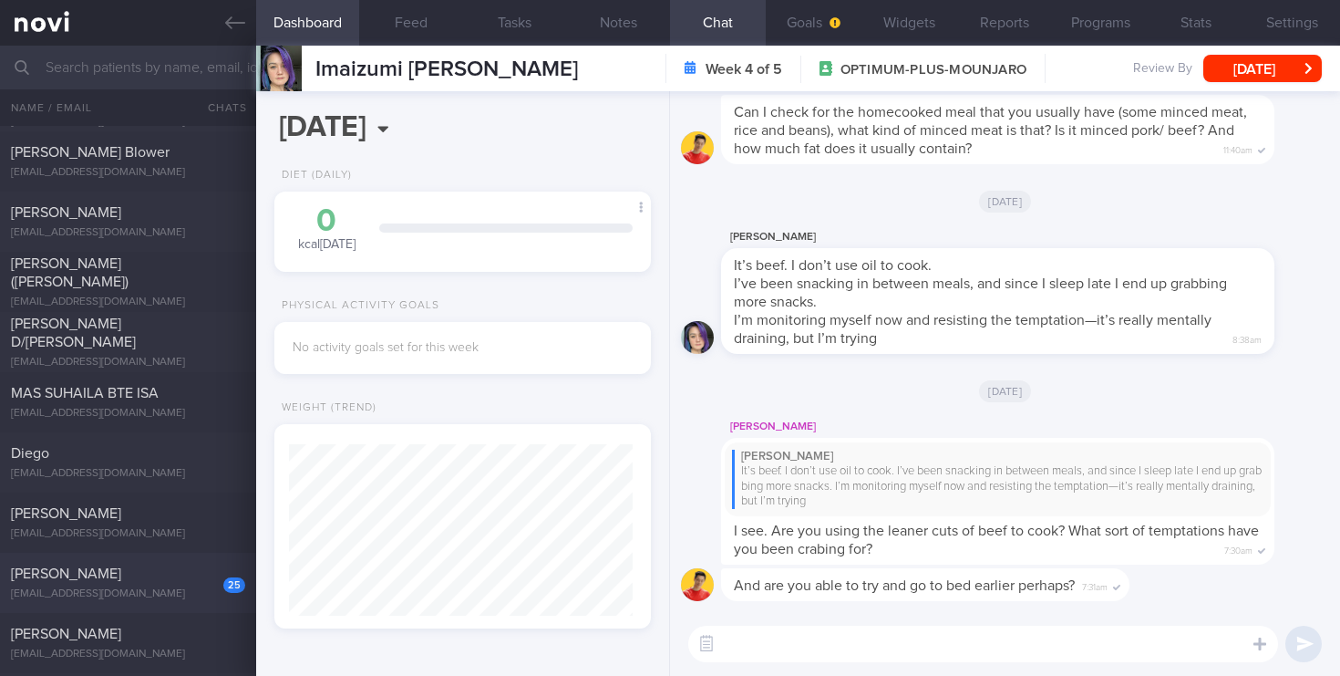
click at [149, 593] on div "jdhillebrand@gmail.com" at bounding box center [128, 594] width 234 height 14
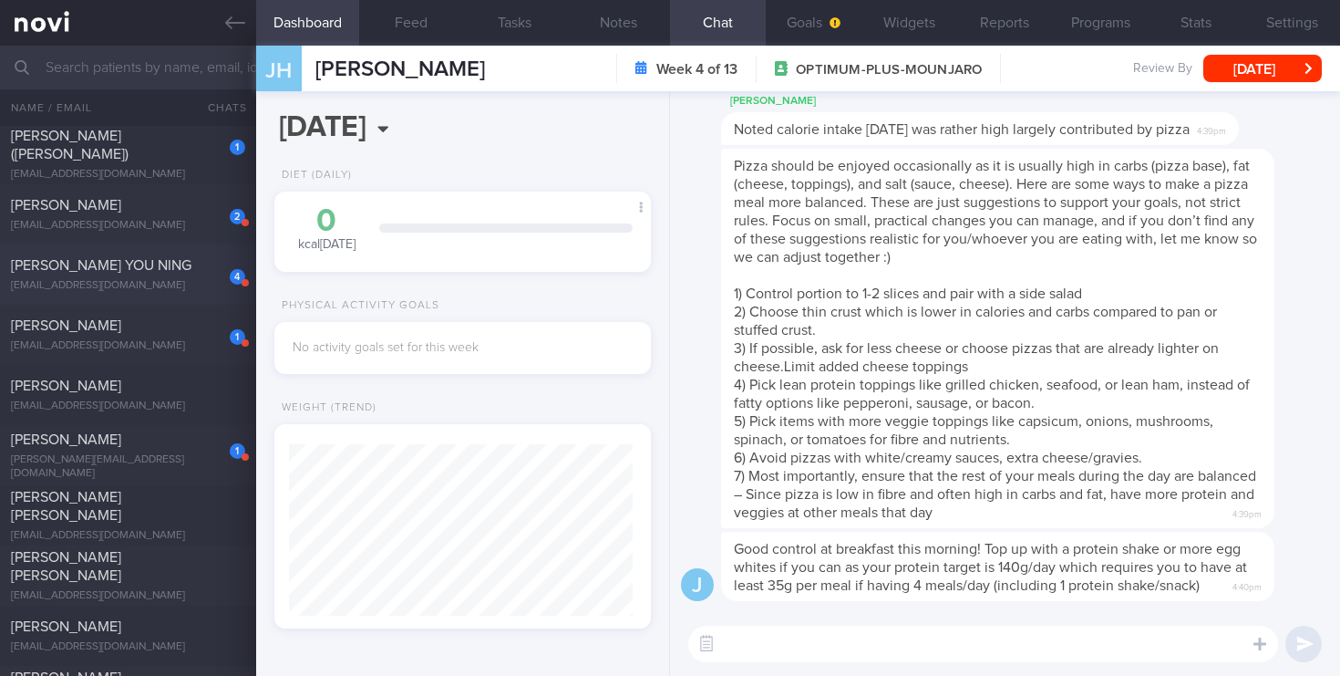
click at [215, 286] on div "elizabethang16@gmail.com" at bounding box center [128, 286] width 234 height 14
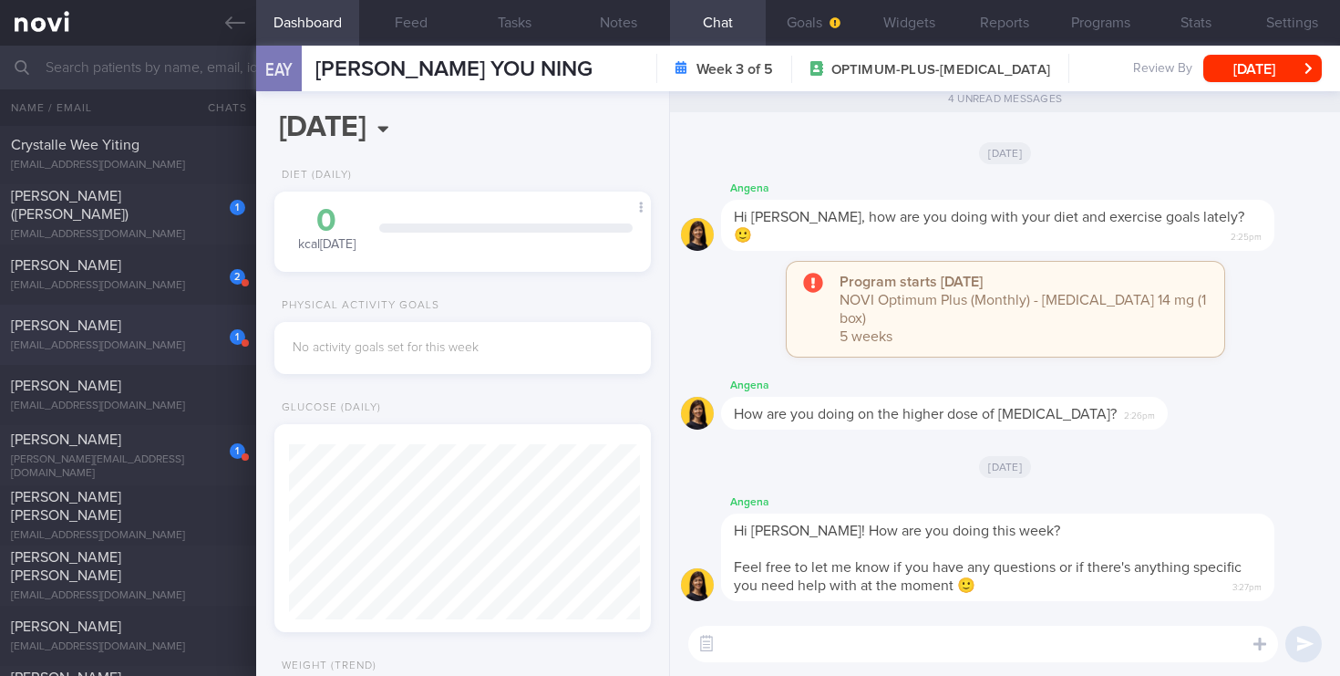
click at [180, 350] on div "ihaveamac@gmail.com" at bounding box center [128, 346] width 234 height 14
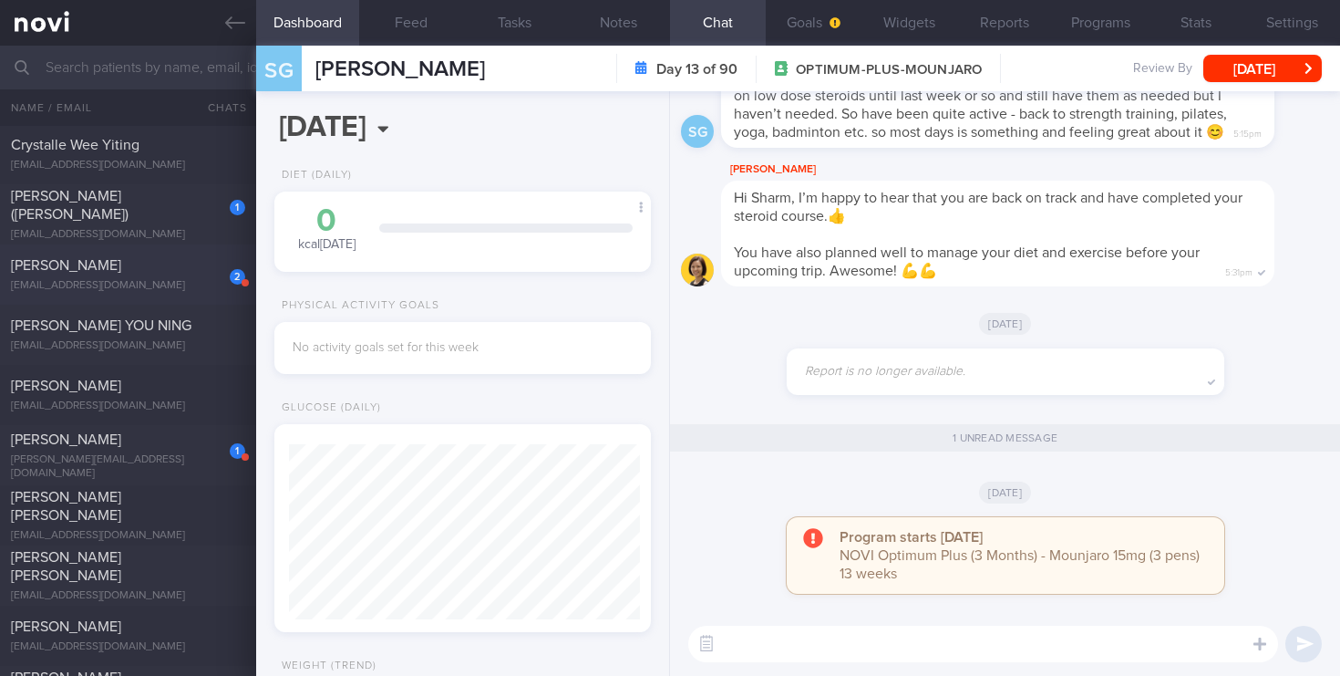
click at [143, 274] on div "ADRIAN MYLES MULHOLLAND" at bounding box center [126, 265] width 230 height 18
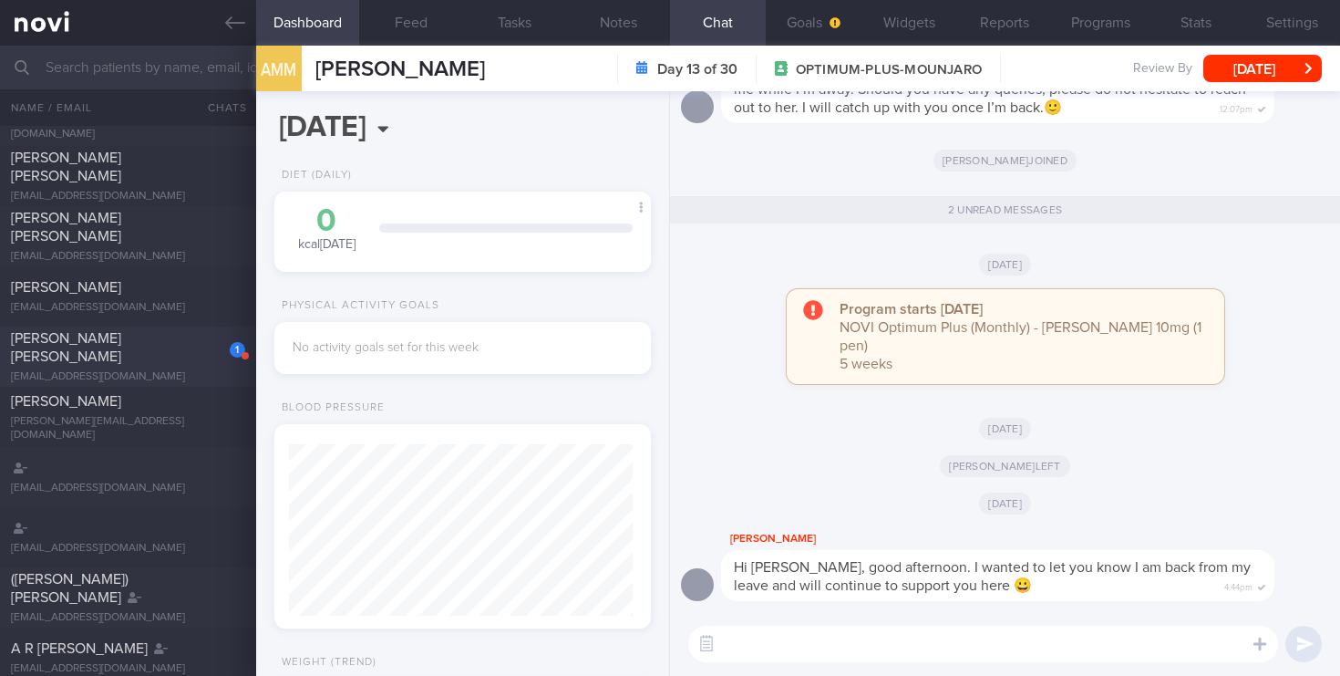
click at [186, 351] on div "ABARZUA SERGIO ANTONIO" at bounding box center [126, 347] width 230 height 36
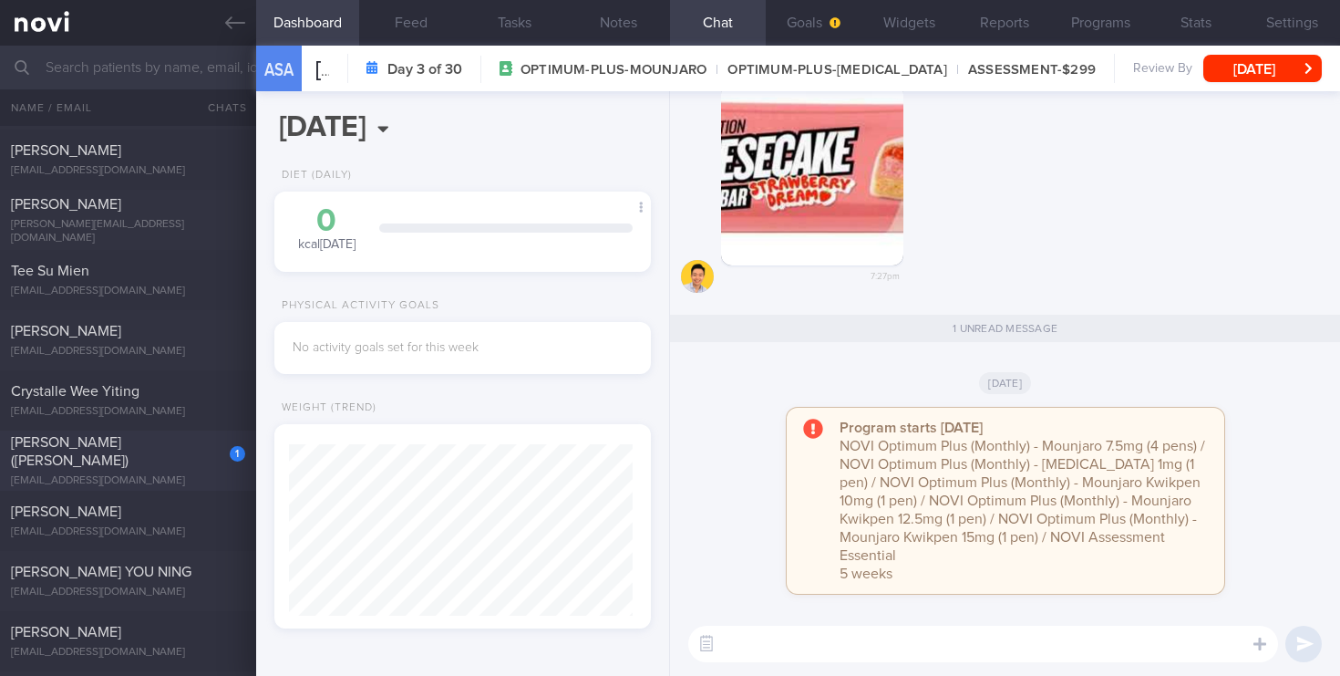
click at [129, 450] on span "Png Yeong Siang (William)" at bounding box center [70, 451] width 118 height 33
